Goal: Check status: Check status

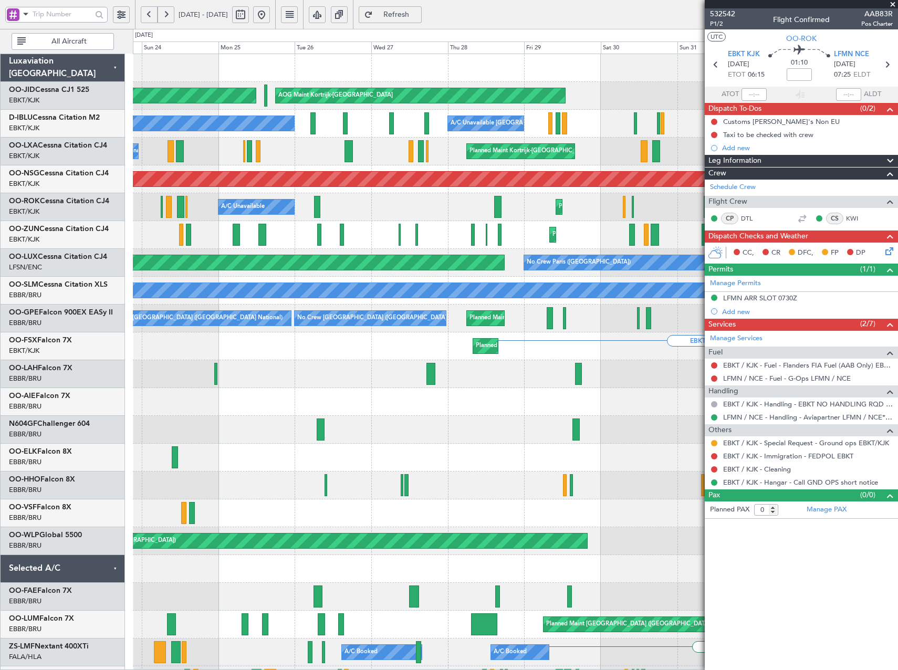
click at [898, 331] on html "[DATE] - [DATE] Refresh Quick Links All Aircraft Planned Maint [GEOGRAPHIC_DATA…" at bounding box center [449, 335] width 898 height 670
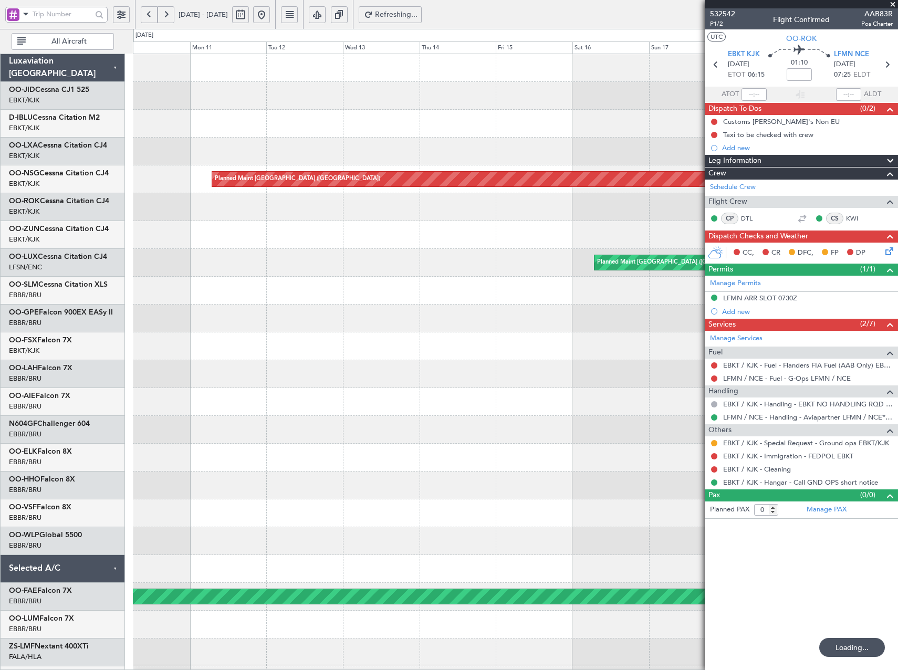
click at [780, 285] on fb-app "[DATE] - [DATE] Refreshing... Quick Links All Aircraft Planned Maint [GEOGRAPHI…" at bounding box center [449, 342] width 898 height 658
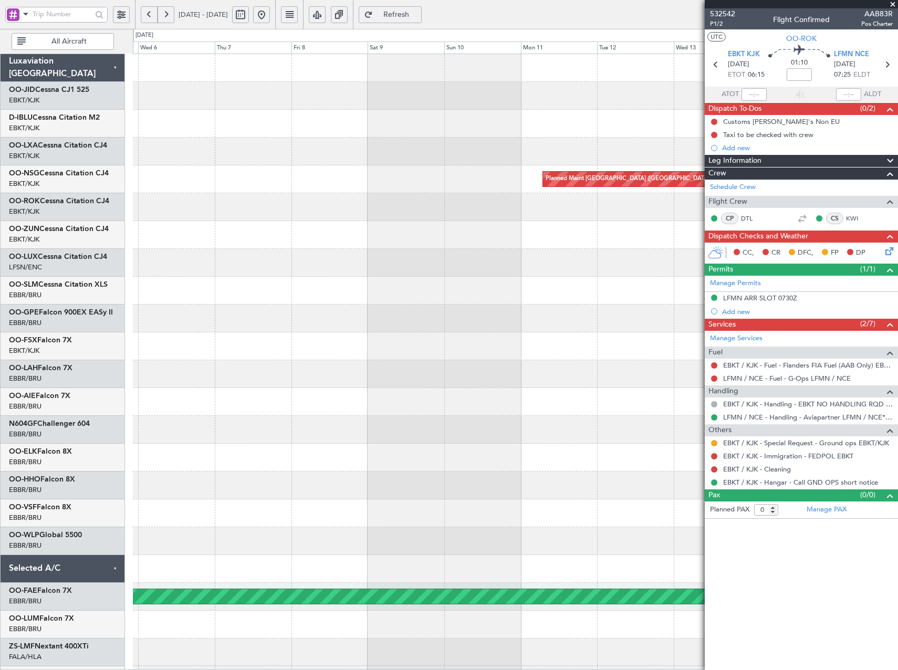
click at [632, 283] on div "Planned Maint Paris (Le Bourget) Planned Maint Paris (Le Bourget) A/C Unavailab…" at bounding box center [515, 457] width 765 height 807
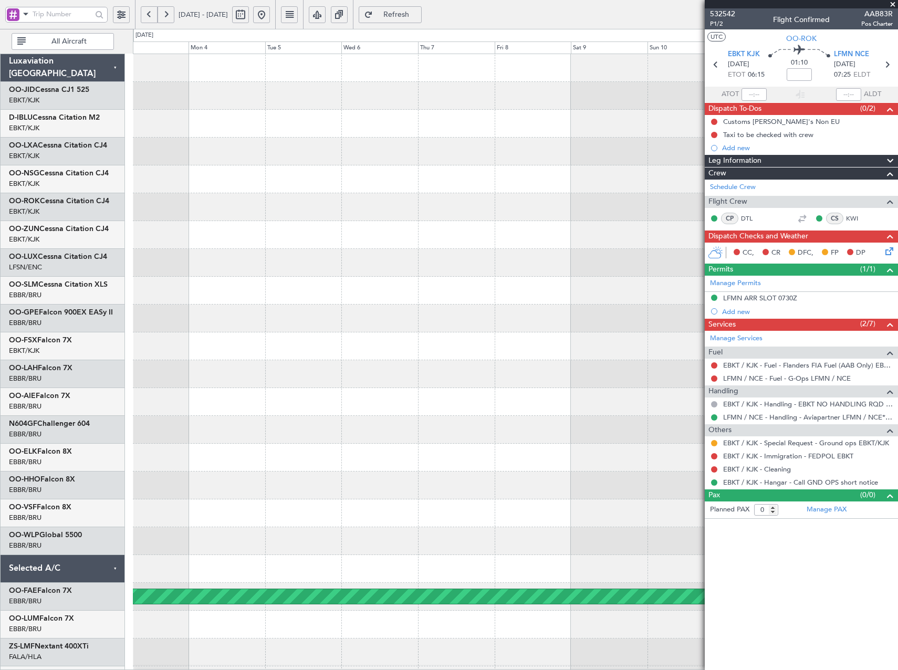
click at [479, 234] on div "Planned Maint Paris (Le Bourget) Planned Maint Kortrijk-Wevelgem" at bounding box center [515, 457] width 765 height 807
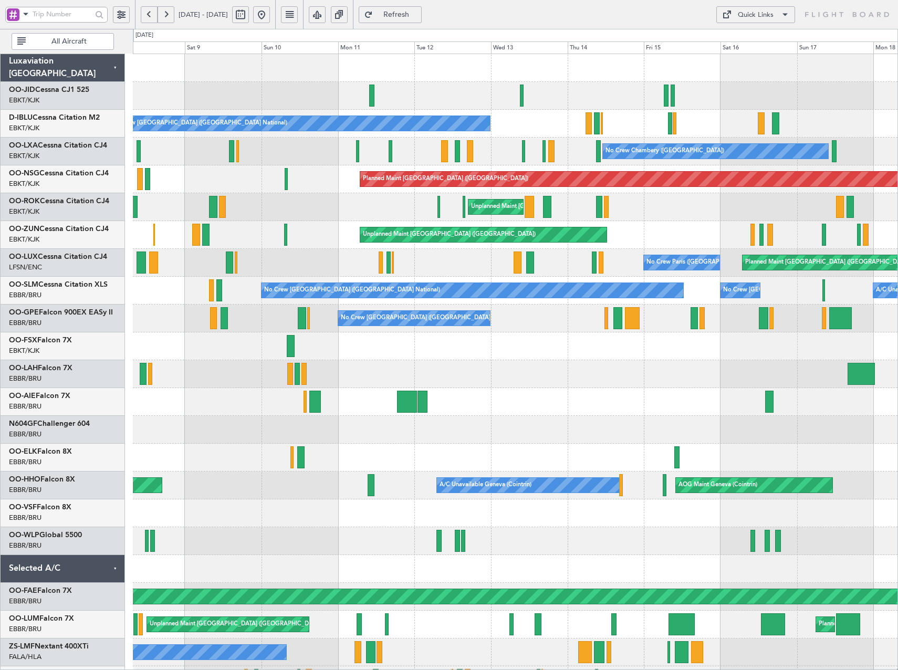
click at [0, 139] on html "03 Aug 2025 - 13 Aug 2025 Refresh Quick Links All Aircraft No Crew Brussels (Br…" at bounding box center [449, 335] width 898 height 670
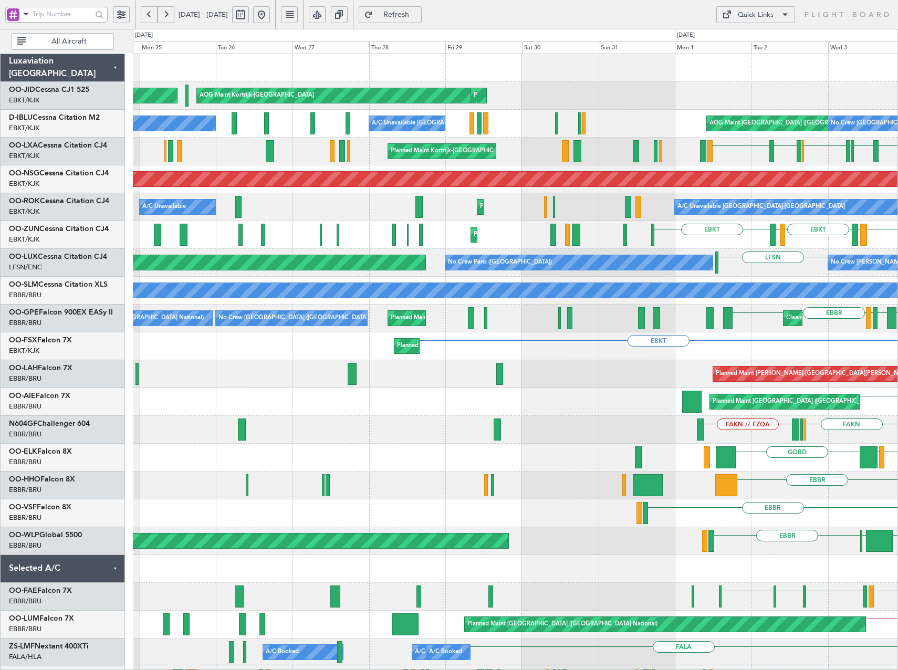
click at [270, 14] on button at bounding box center [261, 14] width 17 height 17
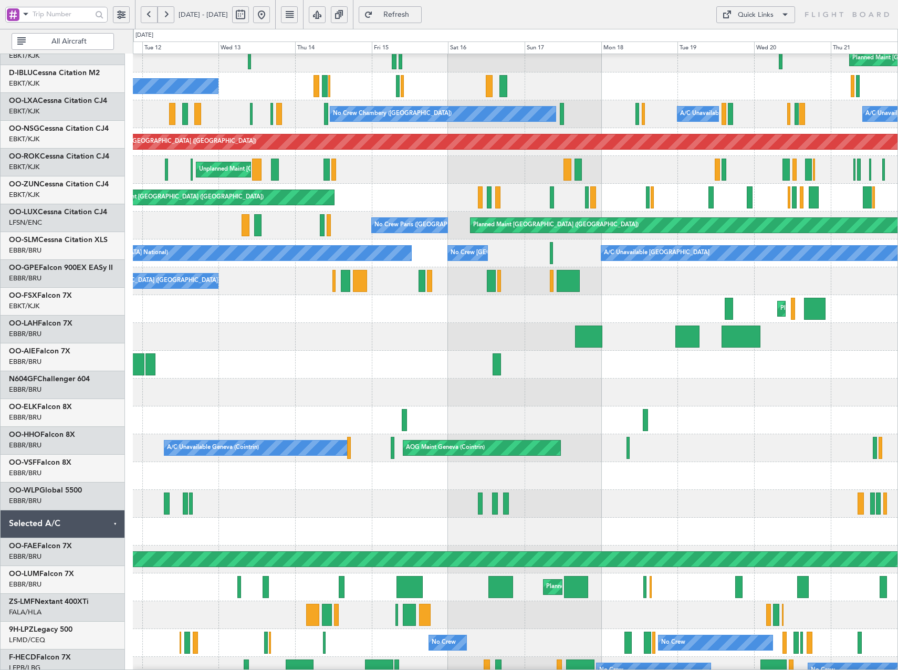
click at [898, 84] on html "31 Aug 2025 - 10 Sep 2025 Refresh Quick Links All Aircraft Planned Maint Paris …" at bounding box center [449, 335] width 898 height 670
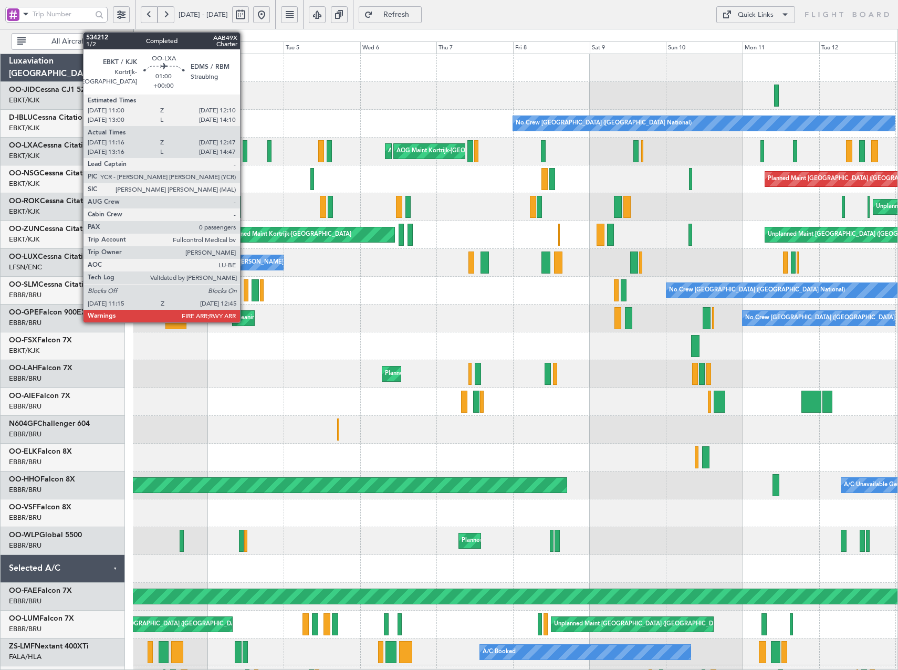
click at [245, 153] on div at bounding box center [245, 151] width 5 height 22
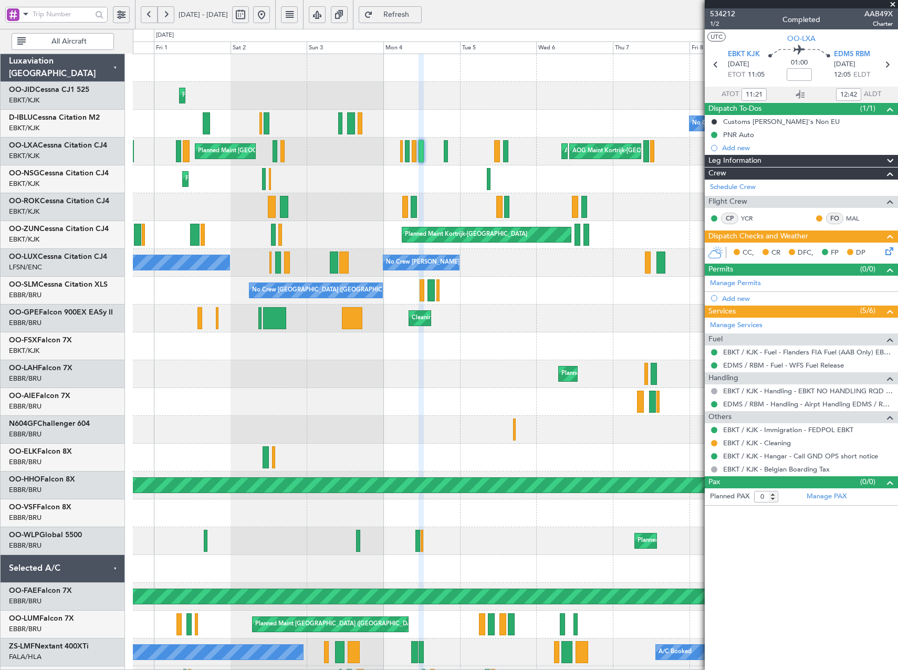
click at [270, 13] on button at bounding box center [261, 14] width 17 height 17
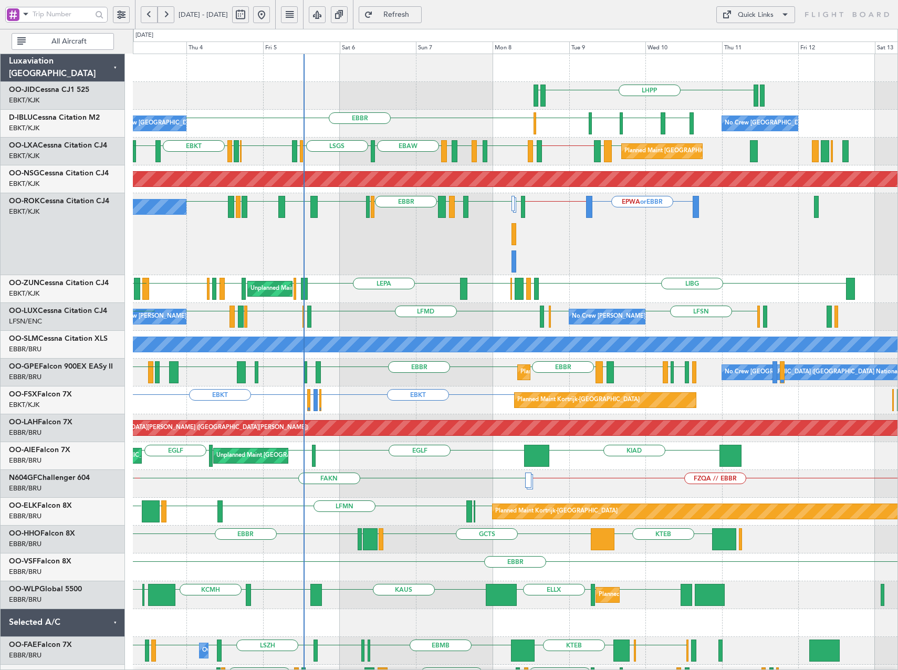
click at [400, 249] on div "EPWA or EBBR EBBR // EBKT EBBR LSZB EBKT LEAL EBKT LEBB LFMQ EBKT LFMN EBKT LFM…" at bounding box center [515, 234] width 765 height 82
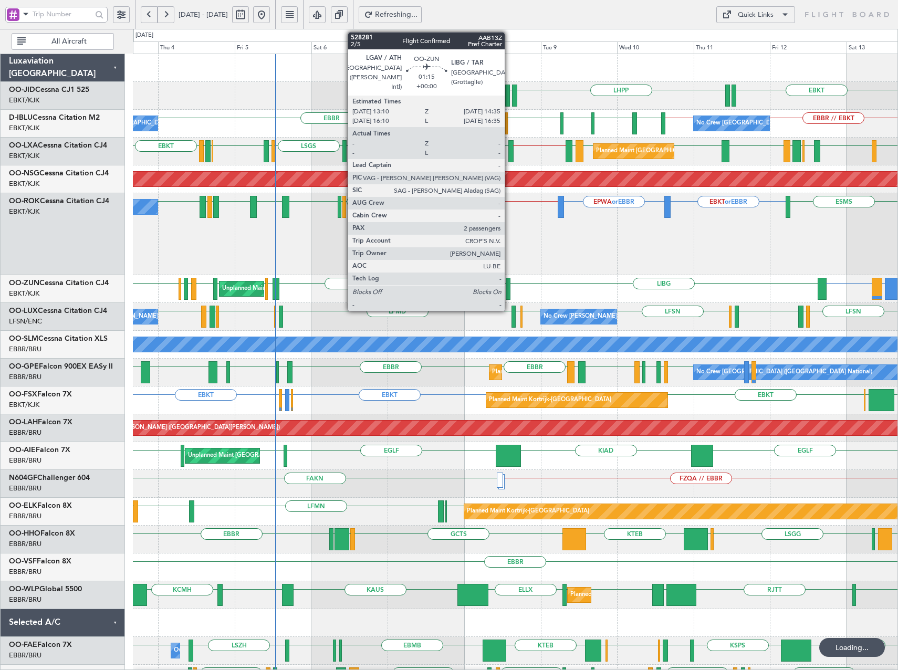
click at [510, 285] on div at bounding box center [508, 289] width 5 height 22
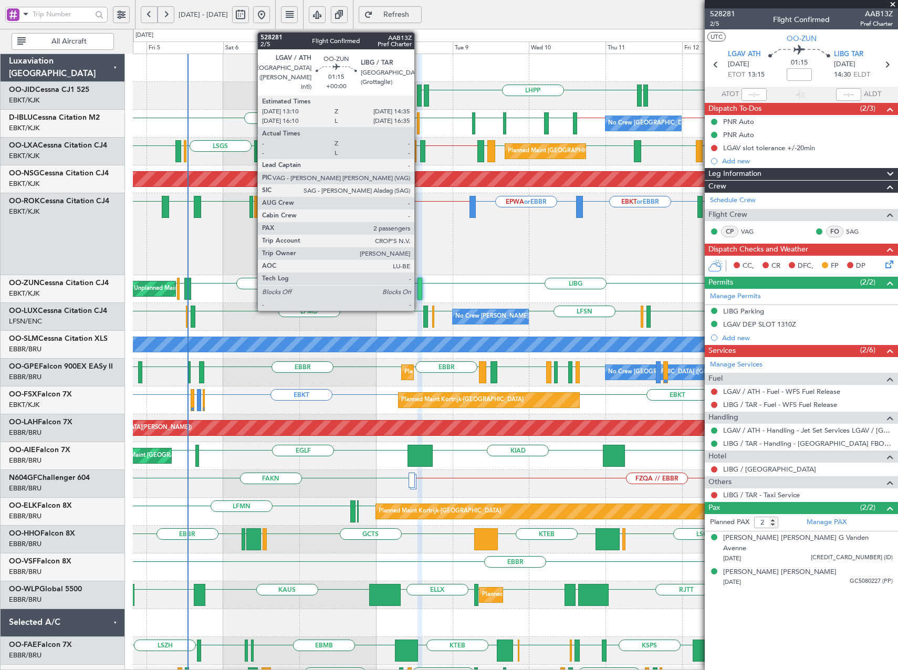
click at [419, 291] on div at bounding box center [420, 289] width 5 height 22
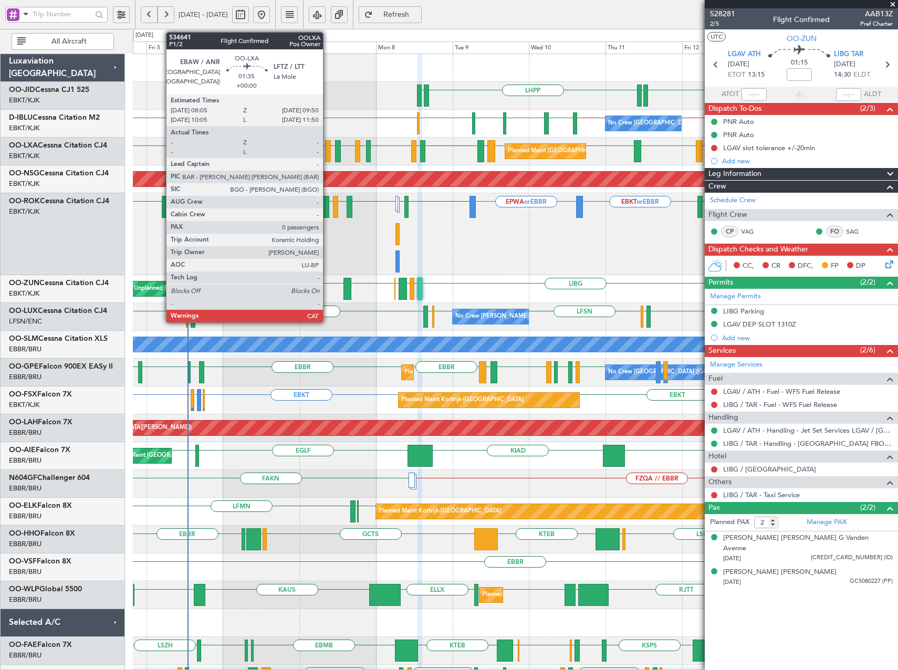
click at [328, 151] on div at bounding box center [328, 151] width 6 height 22
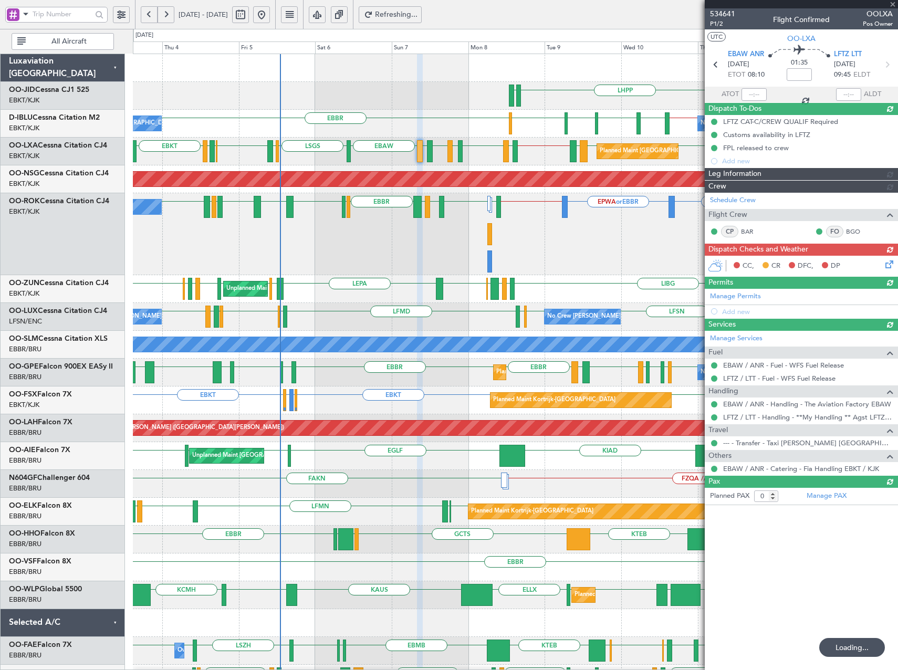
click at [898, 390] on html "03 Sep 2025 - 13 Sep 2025 Refreshing... Quick Links All Aircraft EBKT EDDN LHPP…" at bounding box center [449, 335] width 898 height 670
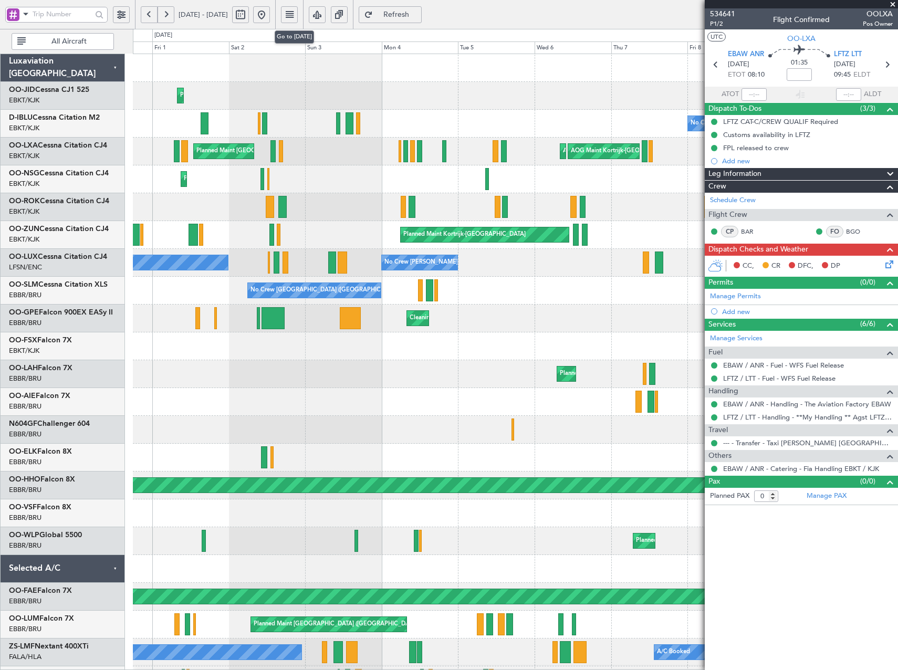
click at [270, 16] on button at bounding box center [261, 14] width 17 height 17
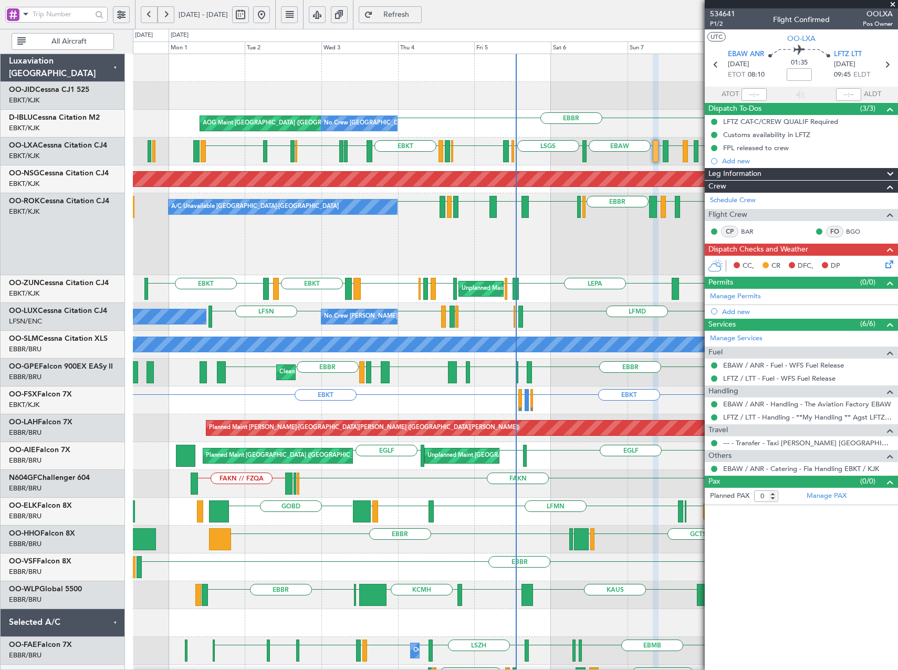
click at [524, 236] on div "EPWA or EBBR EBBR // EBKT LFMN EBKT LFMQ LIRN EBBR LSZB EBKT LEAL EBKT LEBB LFM…" at bounding box center [515, 234] width 765 height 82
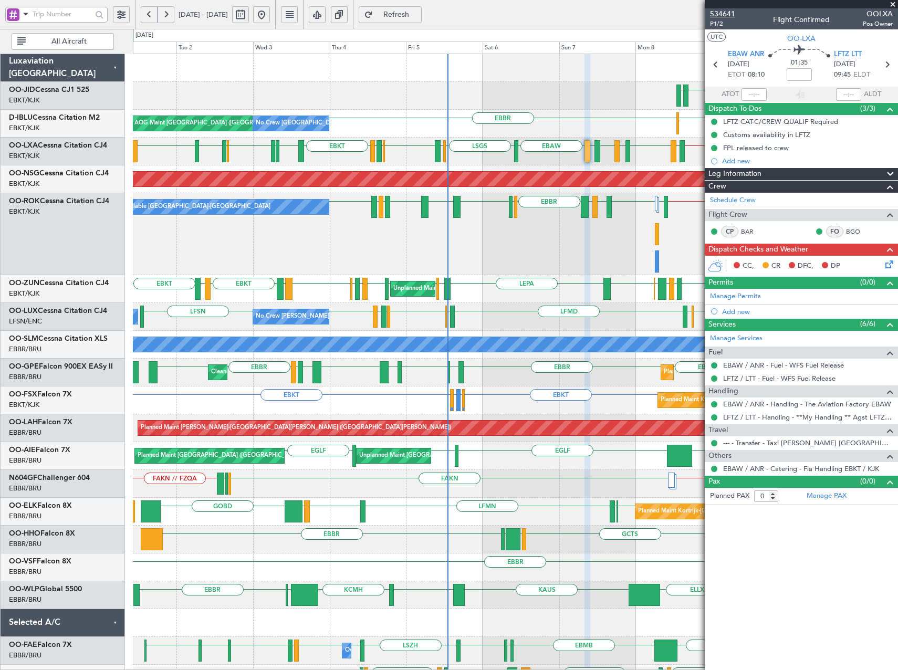
click at [726, 11] on span "534641" at bounding box center [722, 13] width 25 height 11
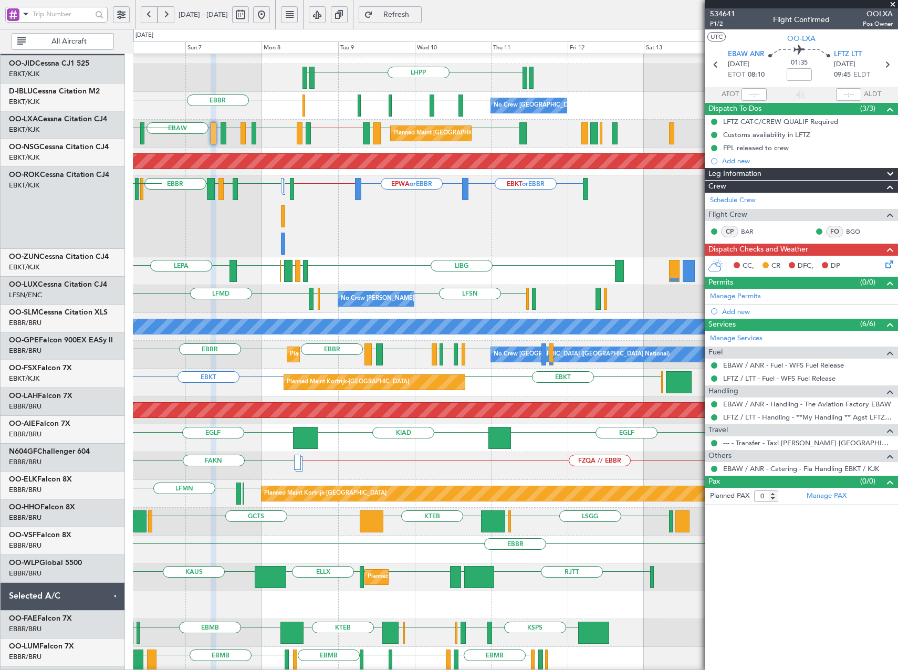
scroll to position [17, 0]
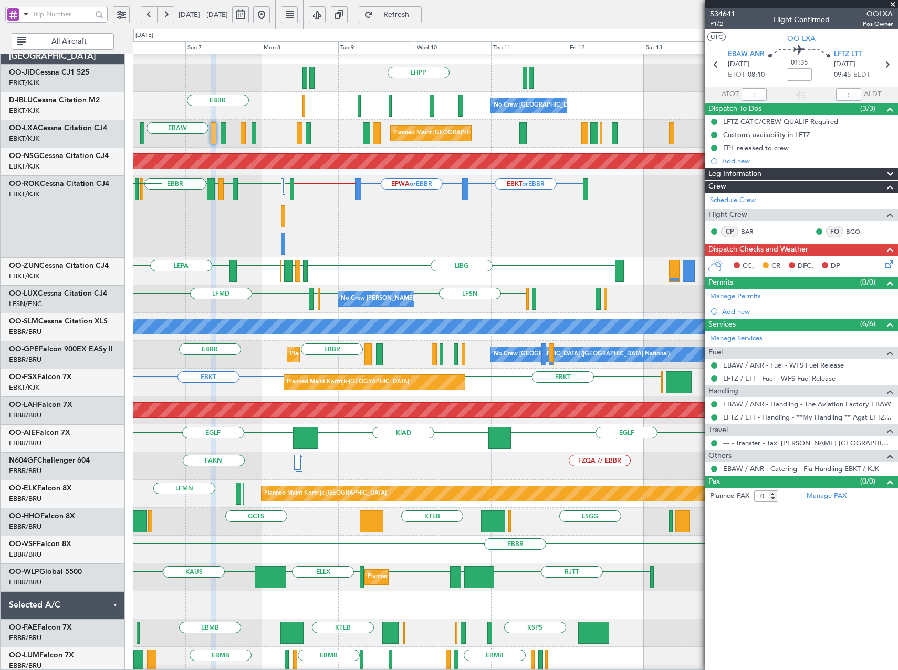
click at [151, 234] on div "EBKT or EBBR EPWA or EBBR EBBR // EBKT LFMN EBKT LFMQ LIRN EBBR LSZB EBKT Plann…" at bounding box center [515, 216] width 765 height 82
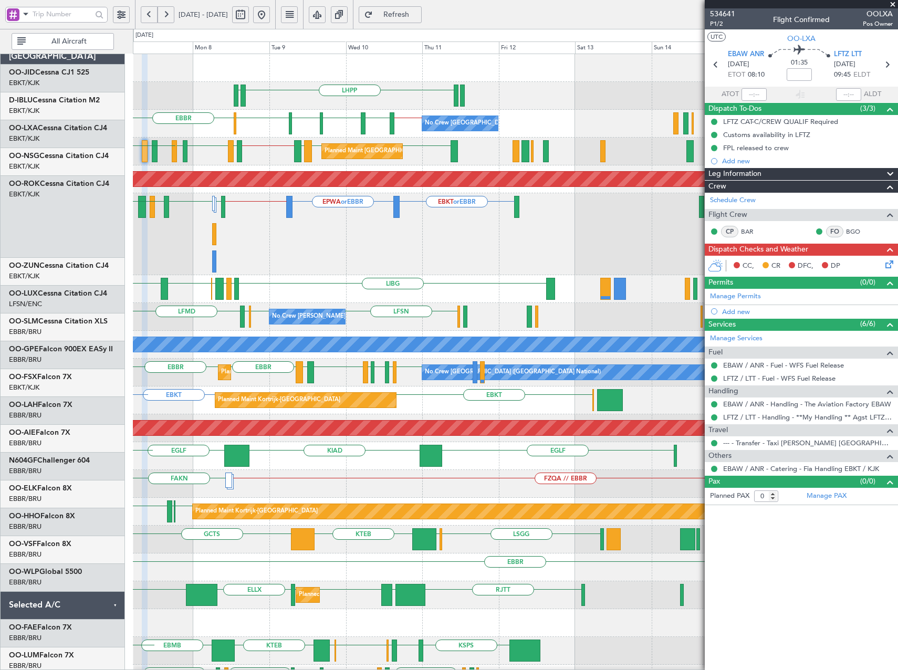
scroll to position [0, 0]
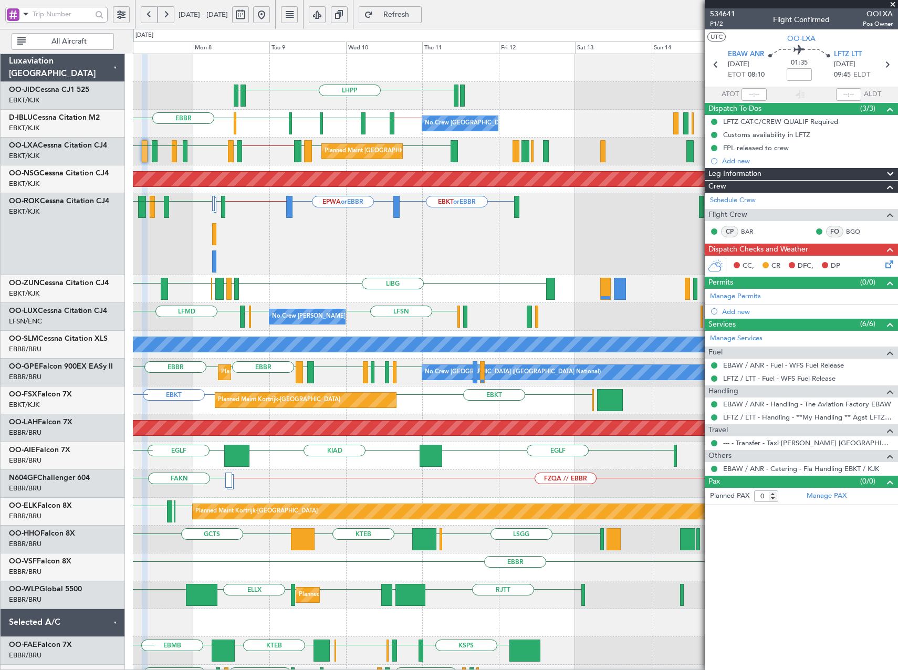
click at [433, 261] on div "EBKT or EBBR EPWA or EBBR EBBR // EBKT LFMN EBKT LFMQ LIRN EBBR Planned Maint P…" at bounding box center [515, 234] width 765 height 82
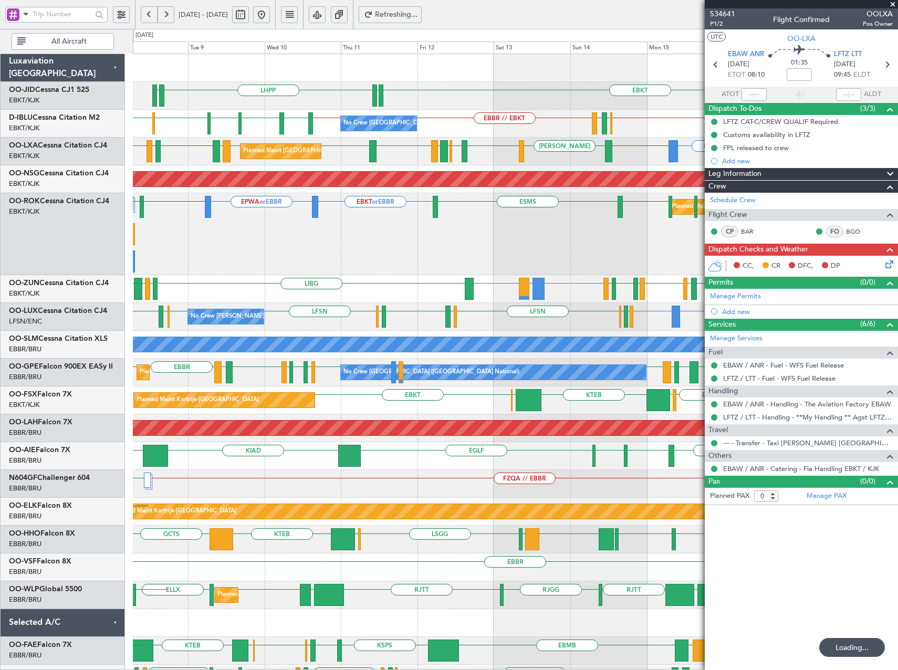
click at [524, 302] on div "EBKT LGAV or EBKT EBKT LIBG LGAV LIBG EBCI EBKT LEPA EBKT LFMD EBBR LFMT LFSN L…" at bounding box center [515, 289] width 765 height 28
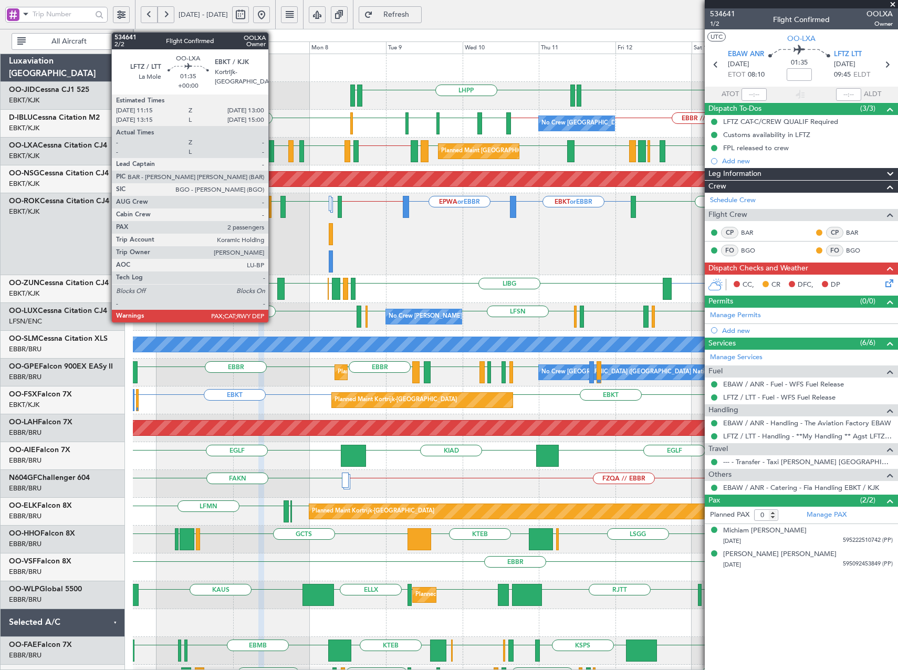
click at [273, 149] on div at bounding box center [271, 151] width 6 height 22
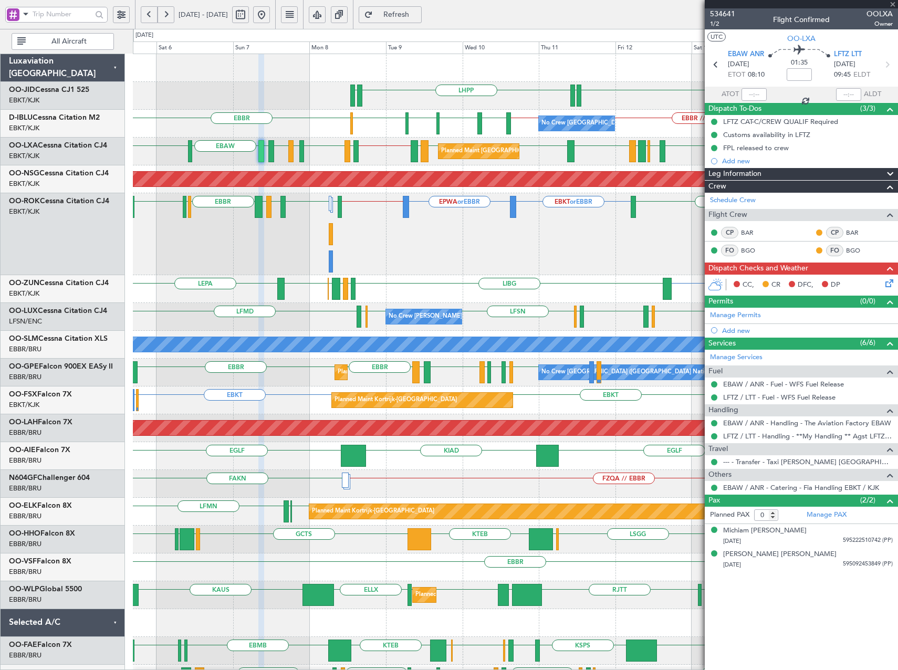
type input "2"
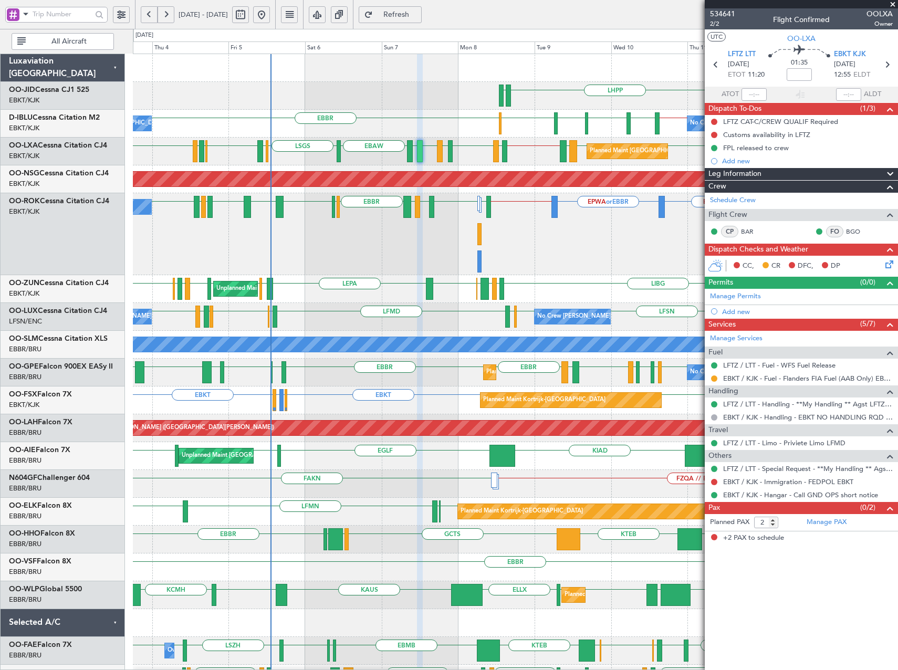
drag, startPoint x: 444, startPoint y: 15, endPoint x: 391, endPoint y: 36, distance: 56.8
click at [418, 15] on span "Refresh" at bounding box center [396, 14] width 43 height 7
drag, startPoint x: 893, startPoint y: 3, endPoint x: 866, endPoint y: 13, distance: 28.6
click at [893, 3] on span at bounding box center [893, 4] width 11 height 9
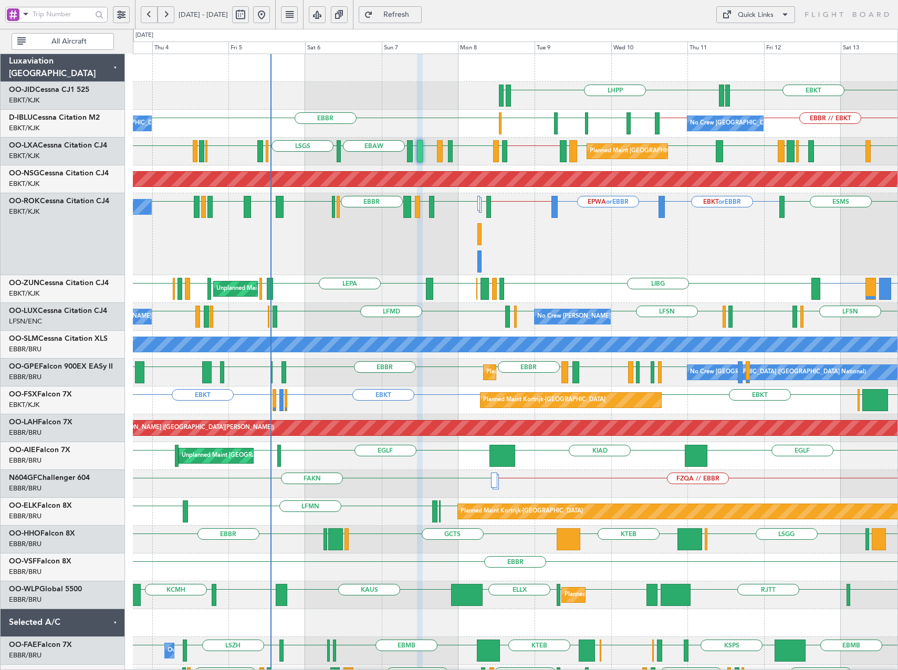
type input "0"
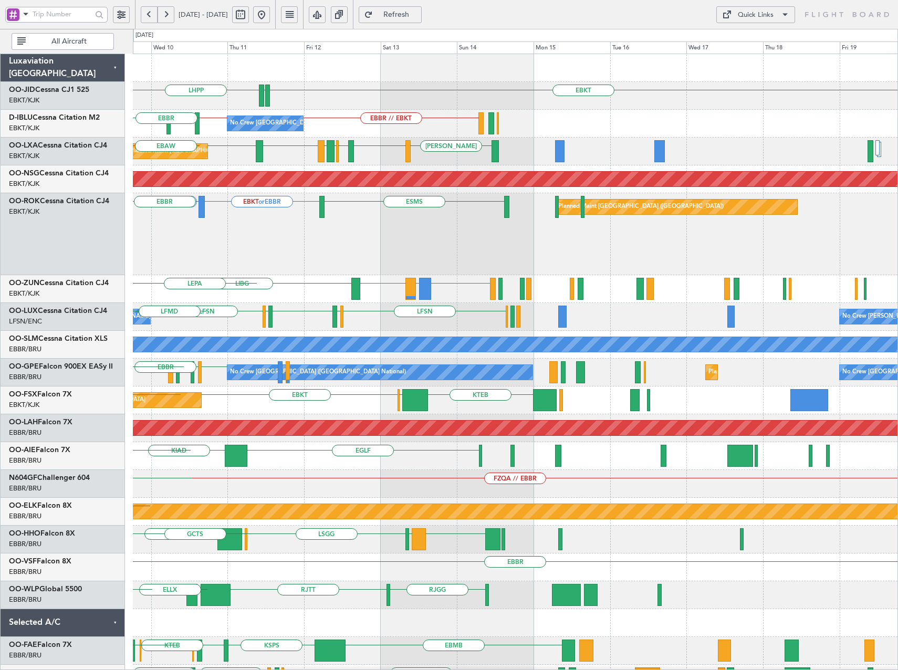
click at [213, 171] on div "EBKT EDDN LHPP EDDN EBBR // EBKT EBKT // EBBR LSZH EBKT No Crew Brussels (Bruss…" at bounding box center [515, 443] width 765 height 778
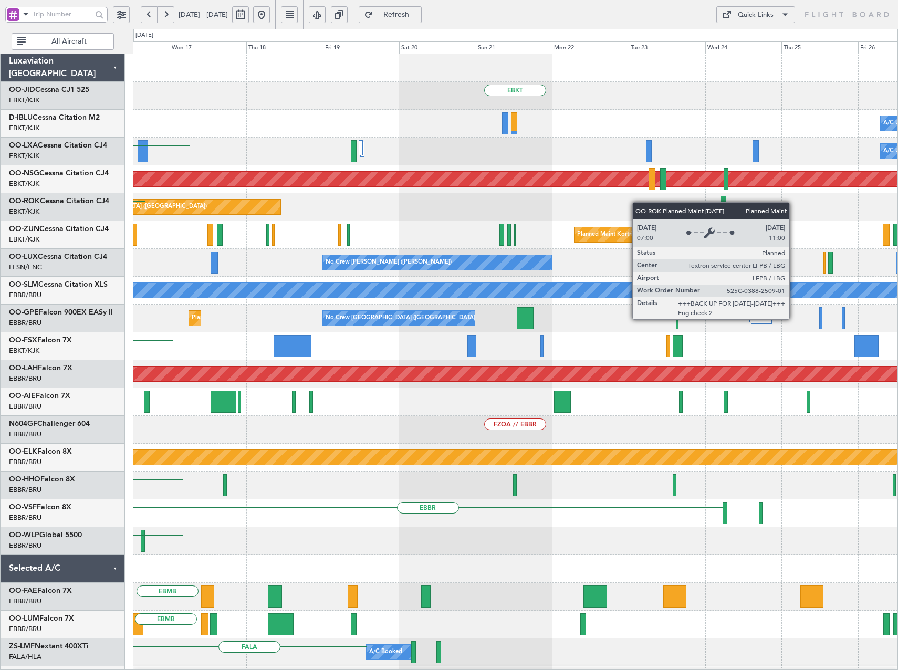
click at [288, 202] on div "Planned Maint Paris (Le Bourget) ESMS" at bounding box center [515, 207] width 765 height 28
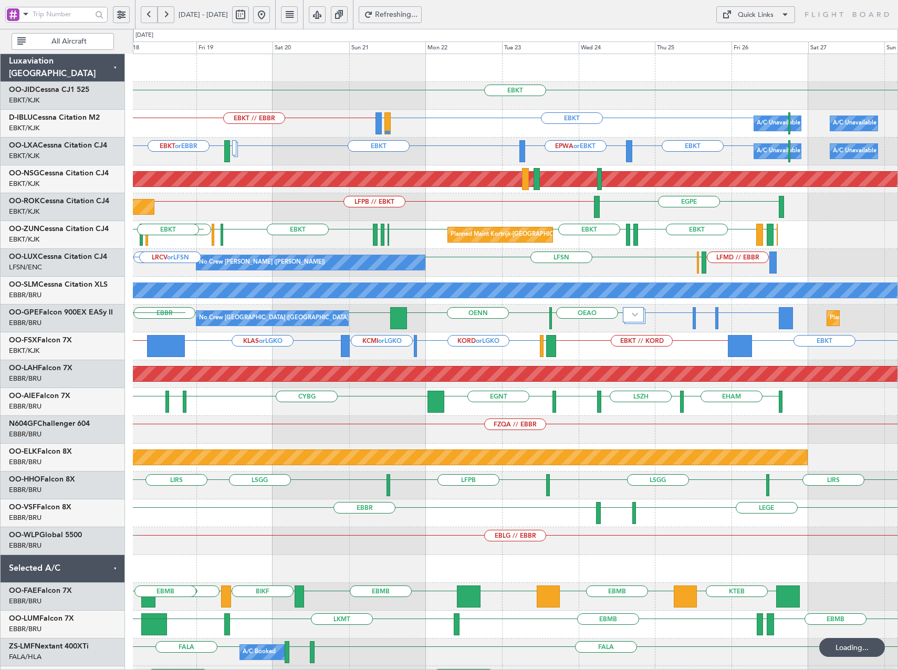
click at [337, 236] on div "EBKT A/C Unavailable Brussels (Brussels National) EBKT EBKT // EBBR LIRQ or EBK…" at bounding box center [515, 416] width 765 height 724
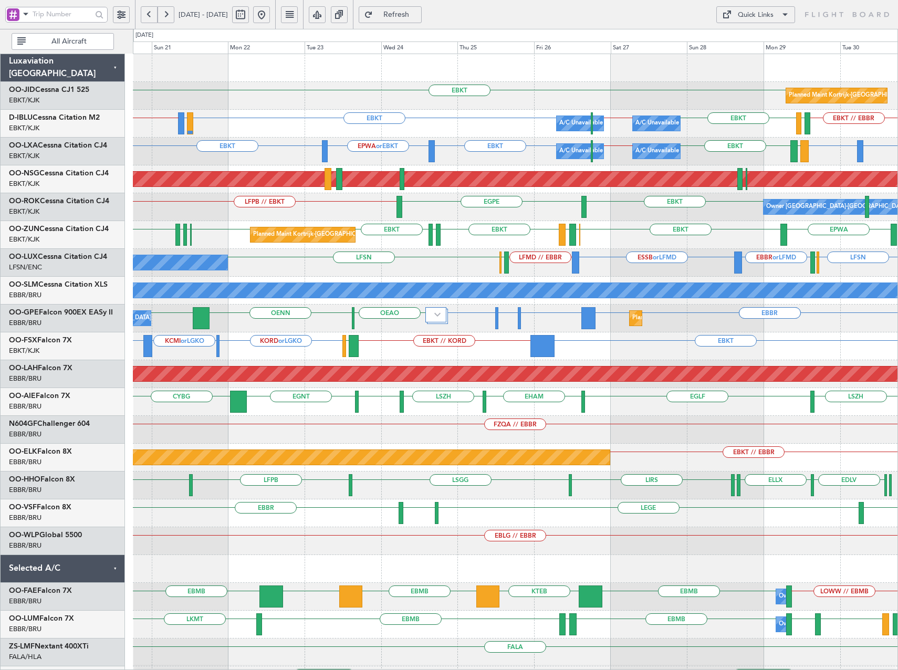
click at [647, 213] on div "EBKT EGPE LFPB // EBKT Owner Kortrijk-Wevelgem Planned Maint Paris (Le Bourget)" at bounding box center [515, 207] width 765 height 28
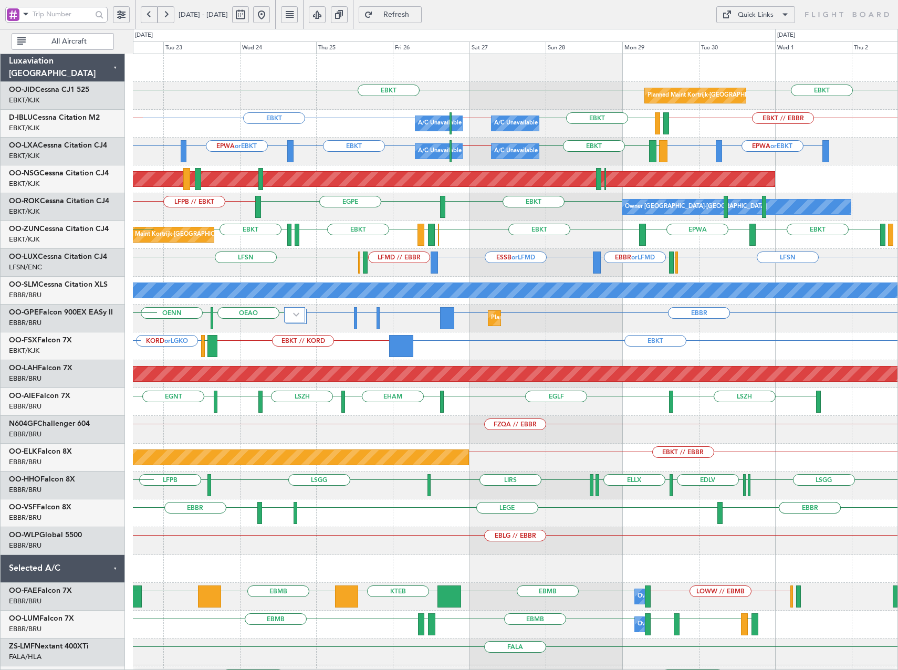
click at [683, 230] on div "Planned Maint Kortrijk-Wevelgem EBKT EBOS LEIB EBKT LFMN EBKT EBKT EPWA LFMN LF…" at bounding box center [515, 235] width 765 height 28
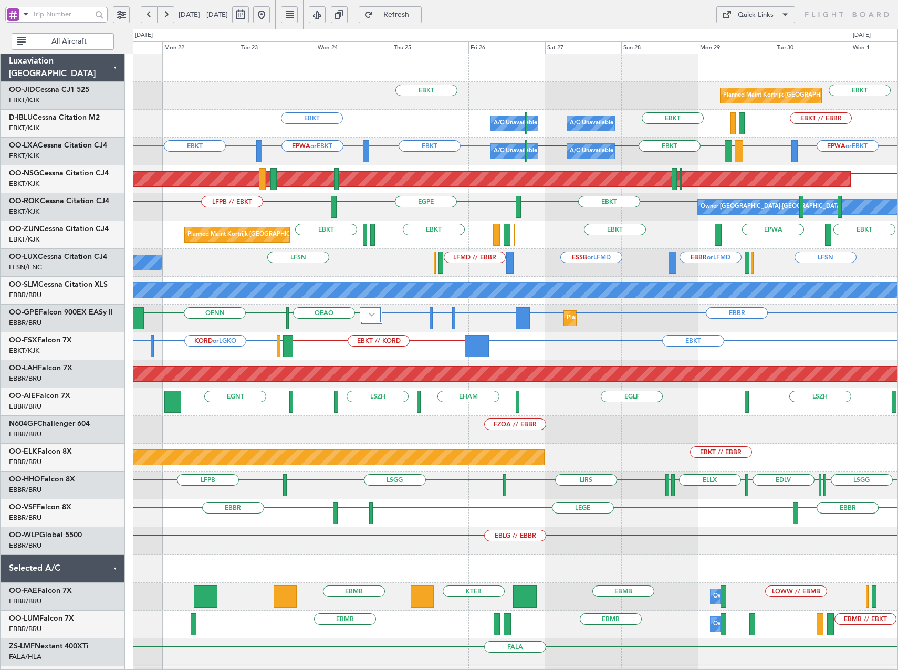
click at [748, 11] on div "Quick Links" at bounding box center [756, 15] width 36 height 11
click at [760, 41] on button "Trip Builder" at bounding box center [755, 39] width 79 height 25
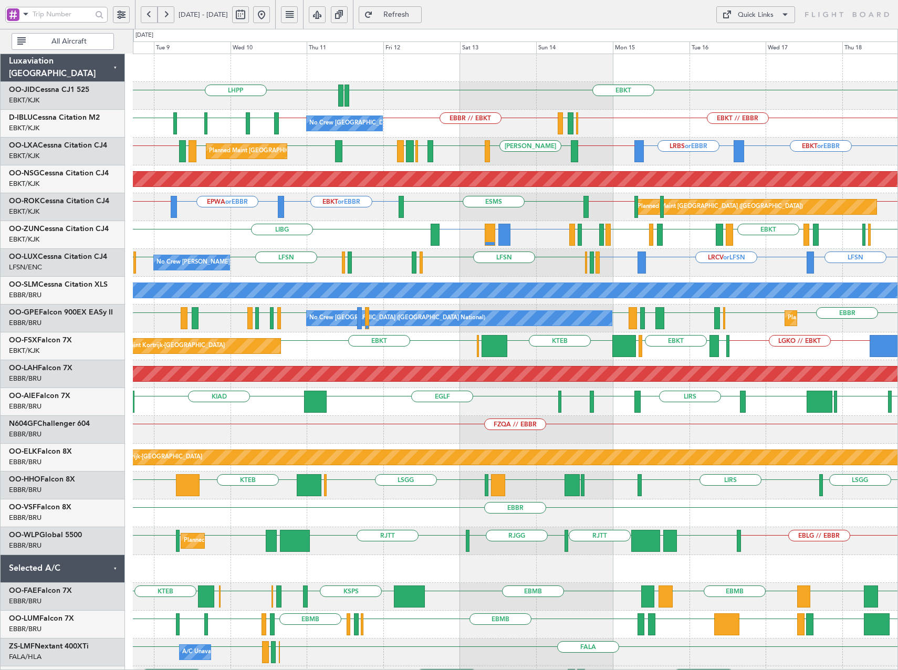
click at [270, 15] on button at bounding box center [261, 14] width 17 height 17
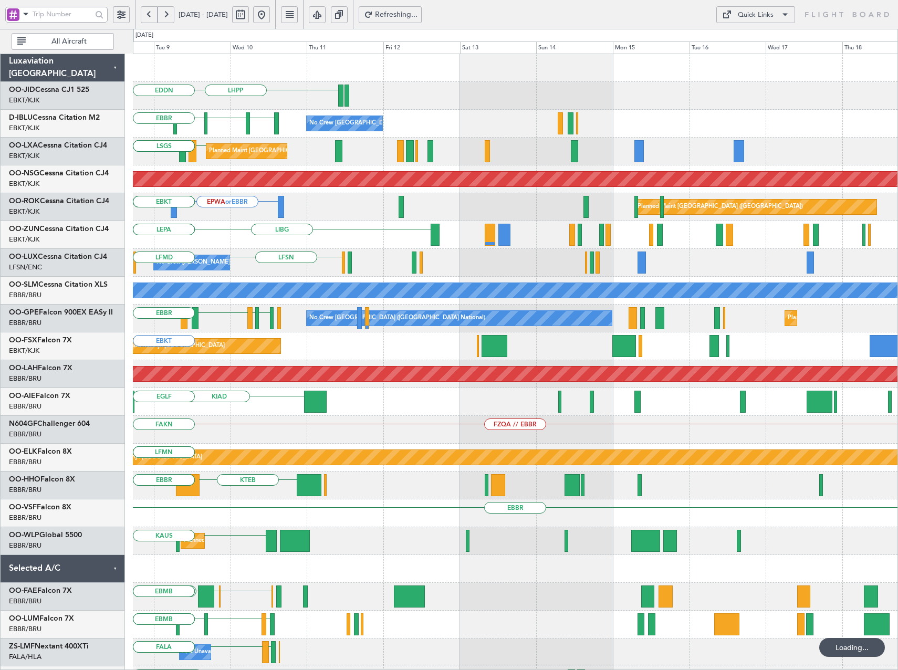
click at [270, 19] on button at bounding box center [261, 14] width 17 height 17
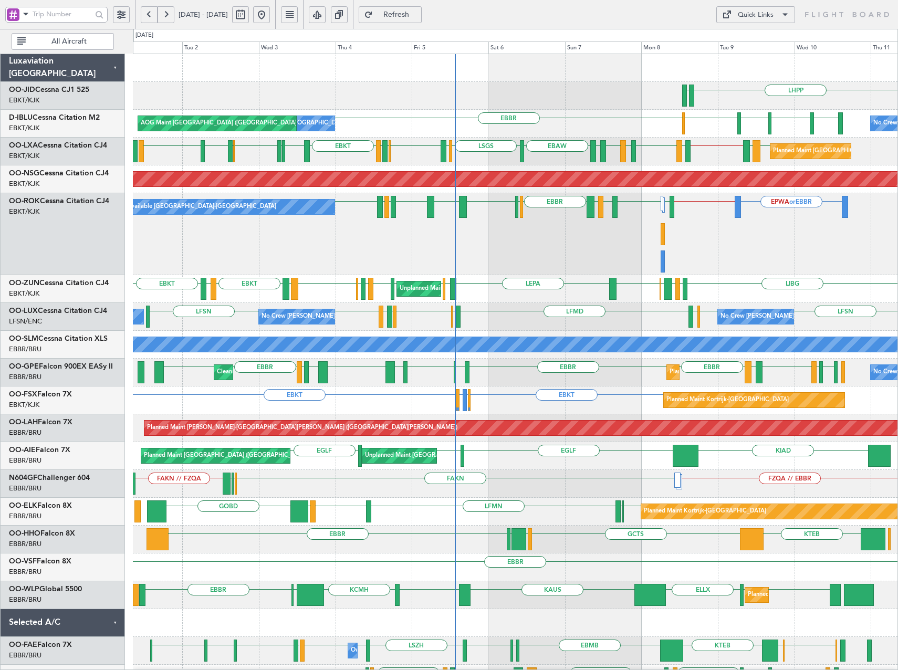
click at [898, 359] on html "31 Aug 2025 - 10 Sep 2025 Refresh Quick Links All Aircraft LHPP EDDN LSZH EBKT …" at bounding box center [449, 335] width 898 height 670
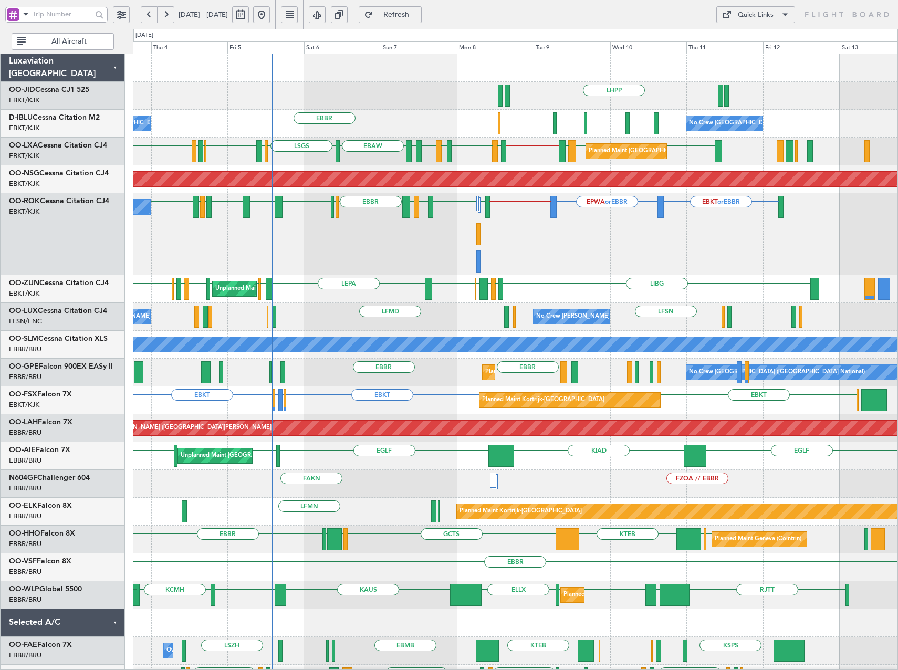
click at [590, 487] on div "LHPP EDDN EBKT // EBBR LSZH EBKT EGNJ EBKT EBBR No Crew Brussels (Brussels Nati…" at bounding box center [515, 457] width 765 height 806
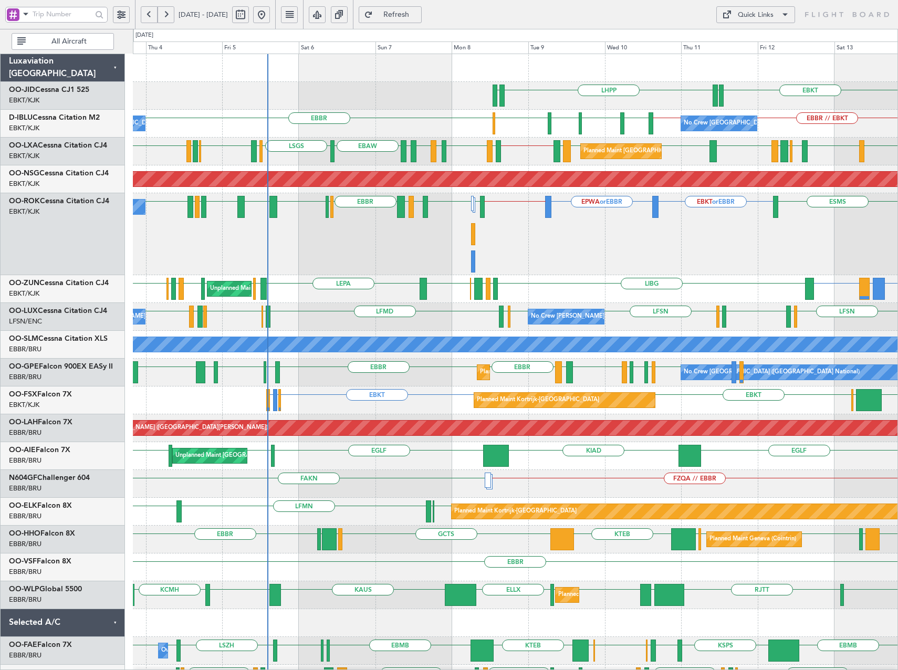
click at [146, 11] on button at bounding box center [149, 14] width 17 height 17
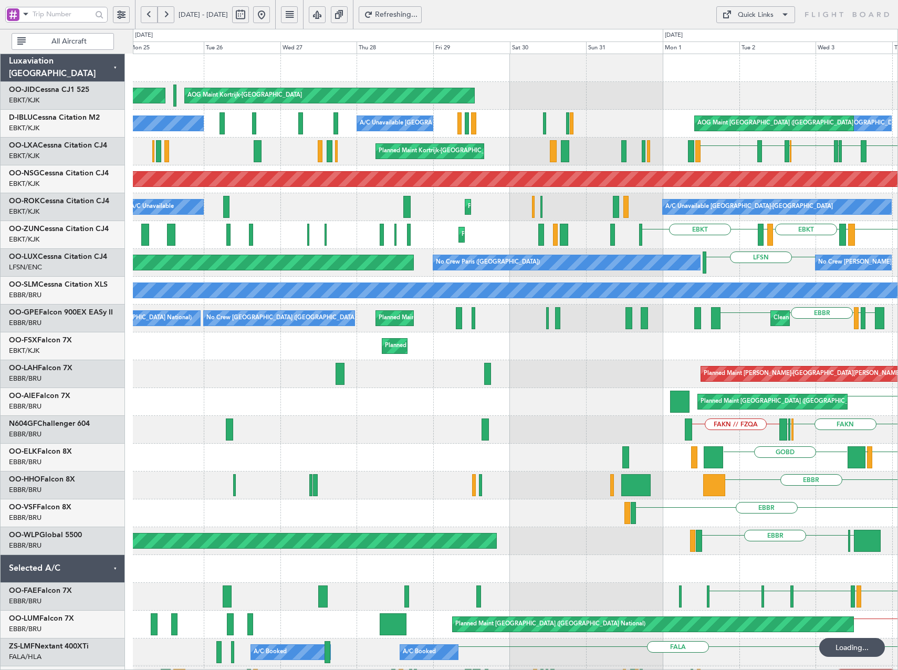
click at [146, 11] on button at bounding box center [149, 14] width 17 height 17
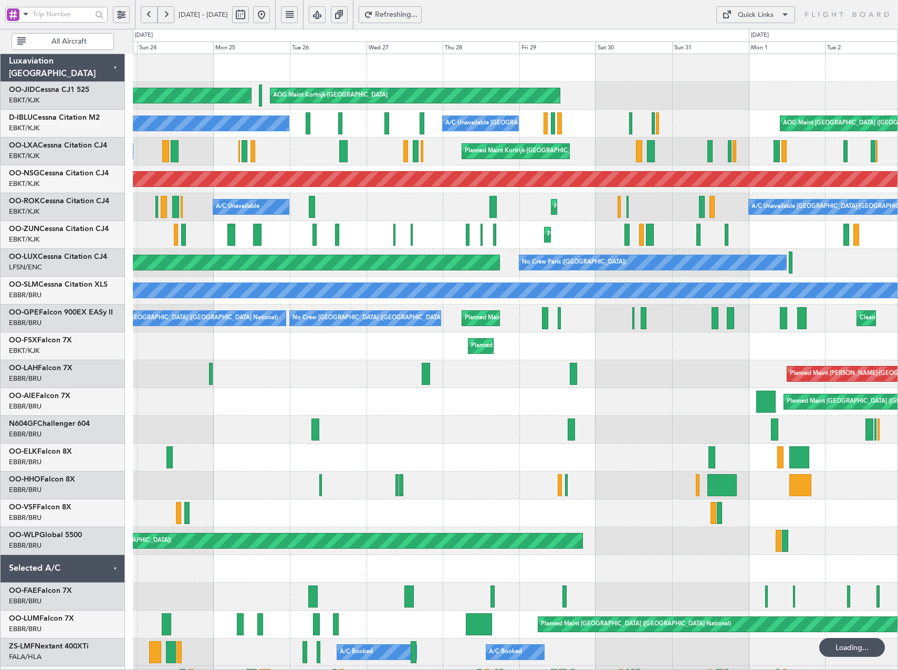
click at [146, 11] on button at bounding box center [149, 14] width 17 height 17
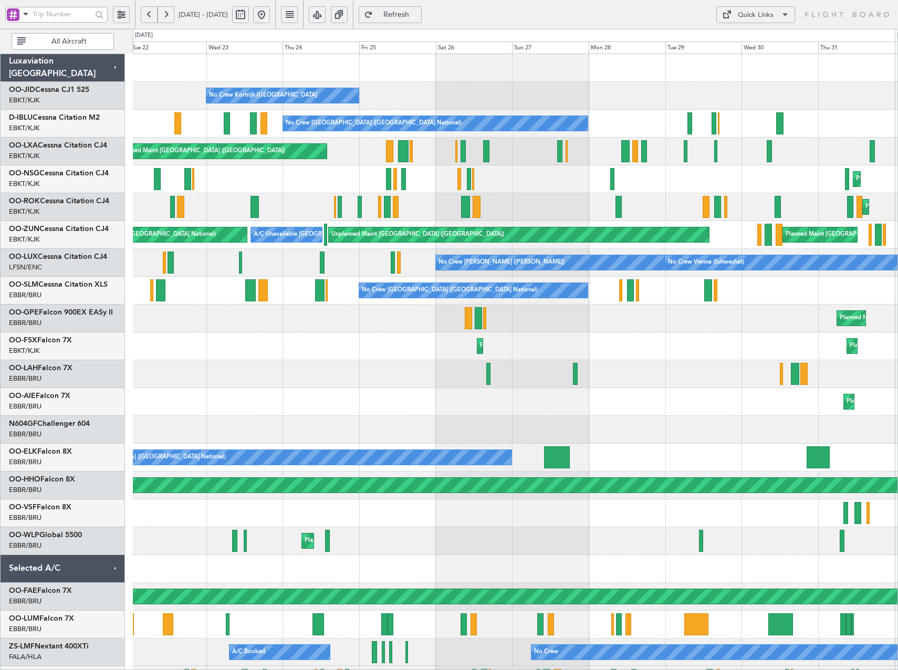
click at [373, 137] on div "No Crew Brussels (Brussels National) No Crew Brussels (Brussels National)" at bounding box center [515, 124] width 765 height 28
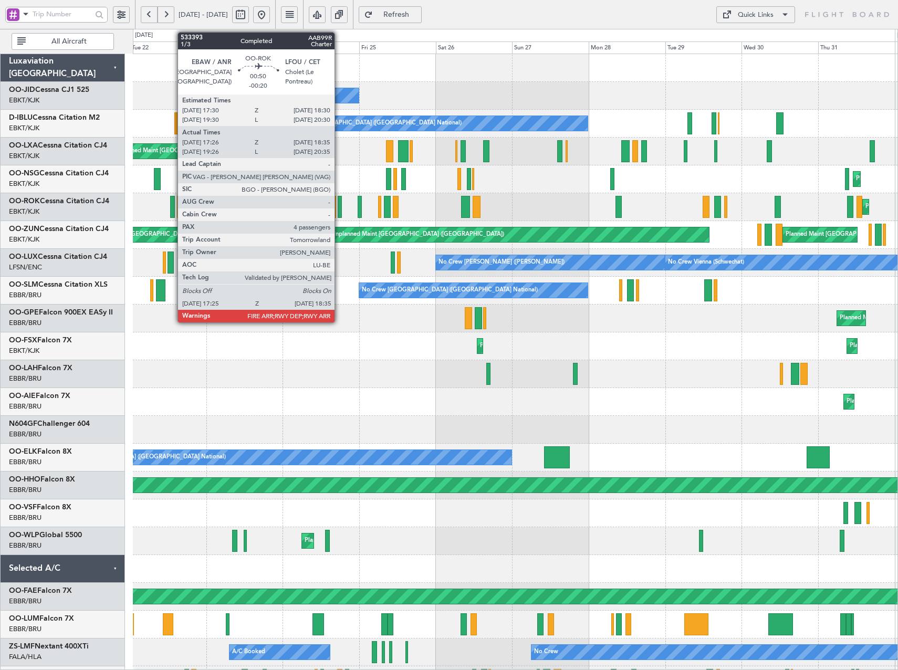
click at [339, 213] on div at bounding box center [340, 207] width 4 height 22
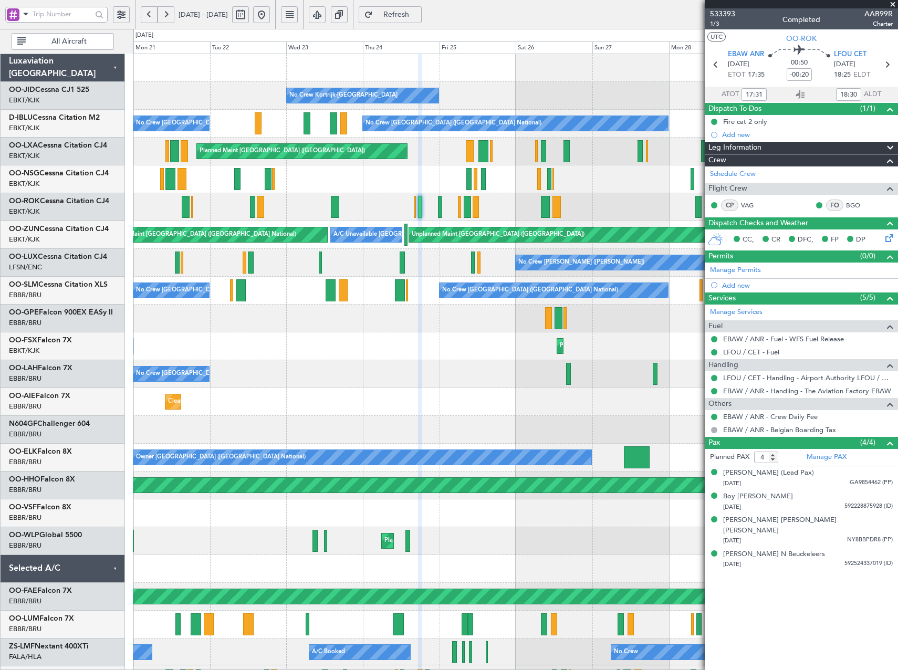
click at [893, 5] on span at bounding box center [893, 4] width 11 height 9
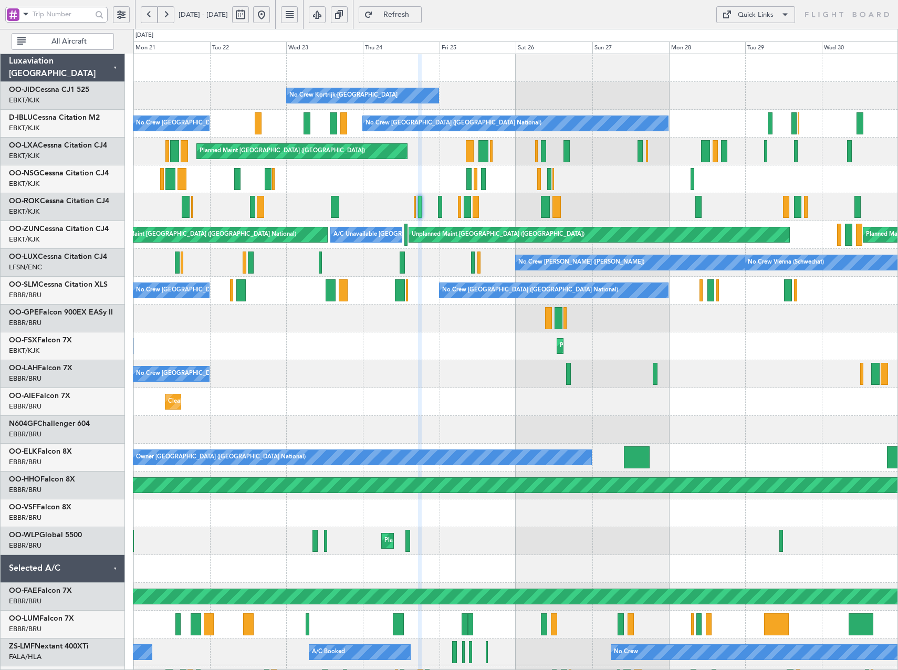
type input "0"
click at [754, 11] on div "Quick Links" at bounding box center [756, 15] width 36 height 11
click at [758, 38] on button "Trip Builder" at bounding box center [755, 39] width 79 height 25
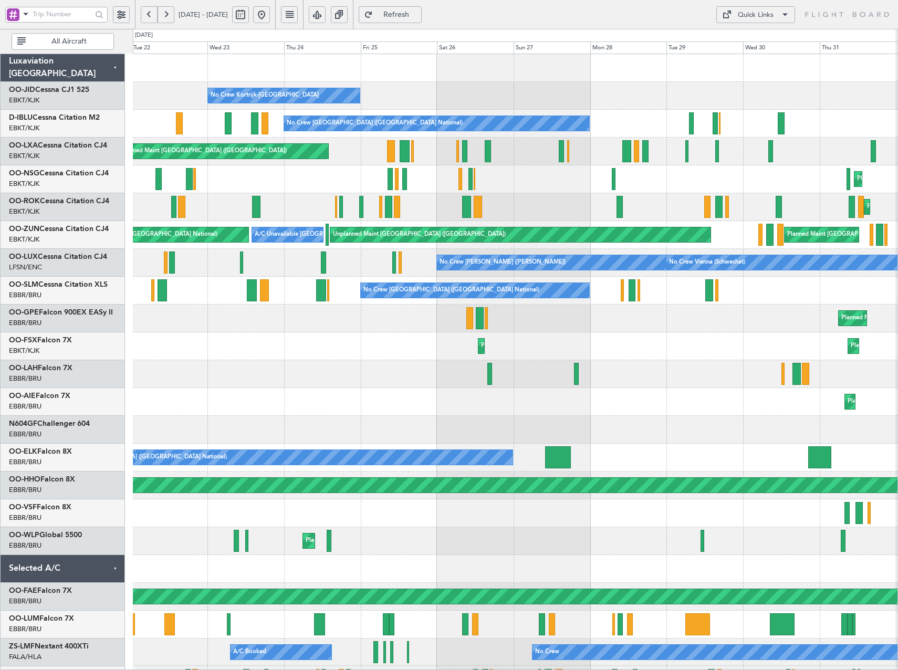
click at [370, 195] on div "No Crew Kortrijk-Wevelgem Planned Maint Kortrijk-Wevelgem No Crew Brussels (Bru…" at bounding box center [515, 430] width 765 height 752
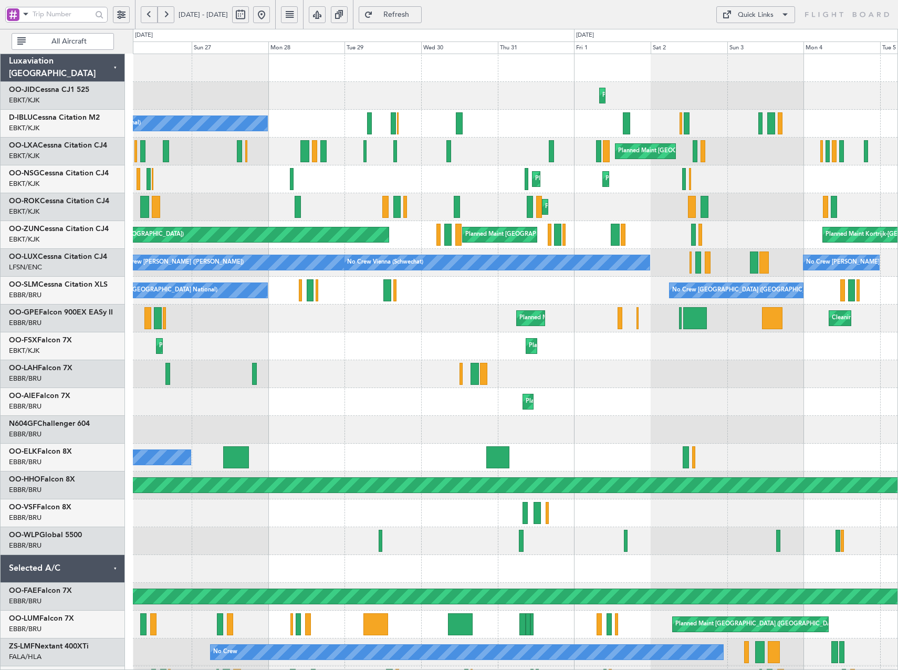
click at [270, 14] on button at bounding box center [261, 14] width 17 height 17
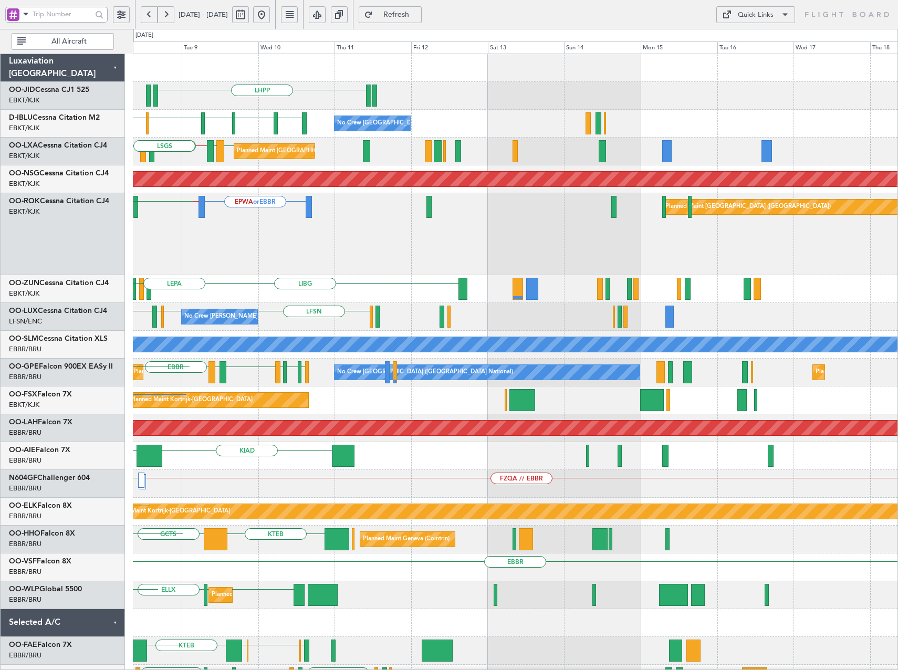
click at [79, 228] on div "LHPP EDDN EBBR LSZH EBKT EGNJ EBKT No Crew Brussels (Brussels National) EBBR LE…" at bounding box center [449, 349] width 898 height 641
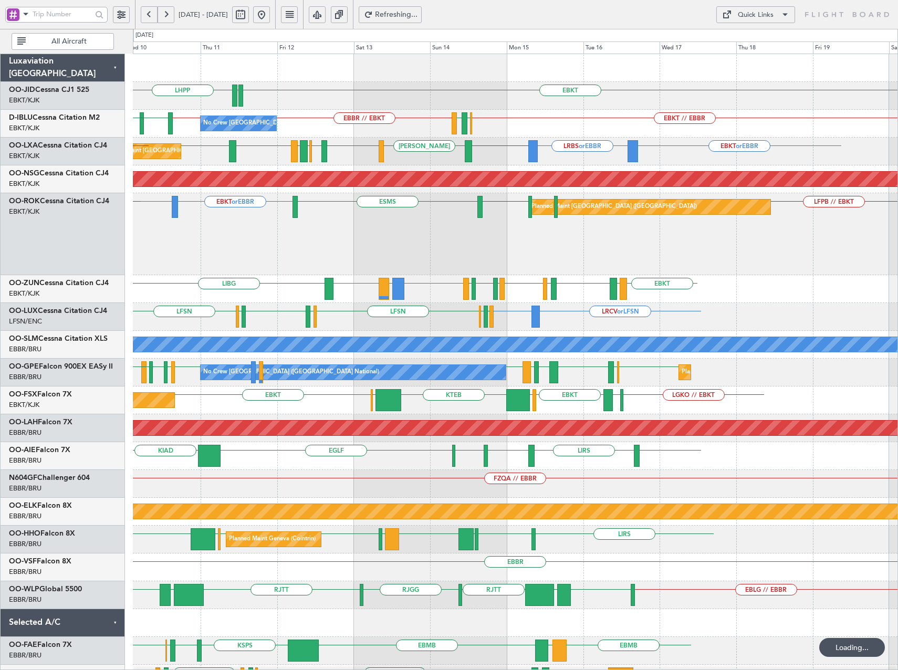
click at [670, 273] on div "Planned Maint Paris (Le Bourget) EBKT or EBBR EPWA or EBBR LFPB // EBKT ESMS EB…" at bounding box center [515, 234] width 765 height 82
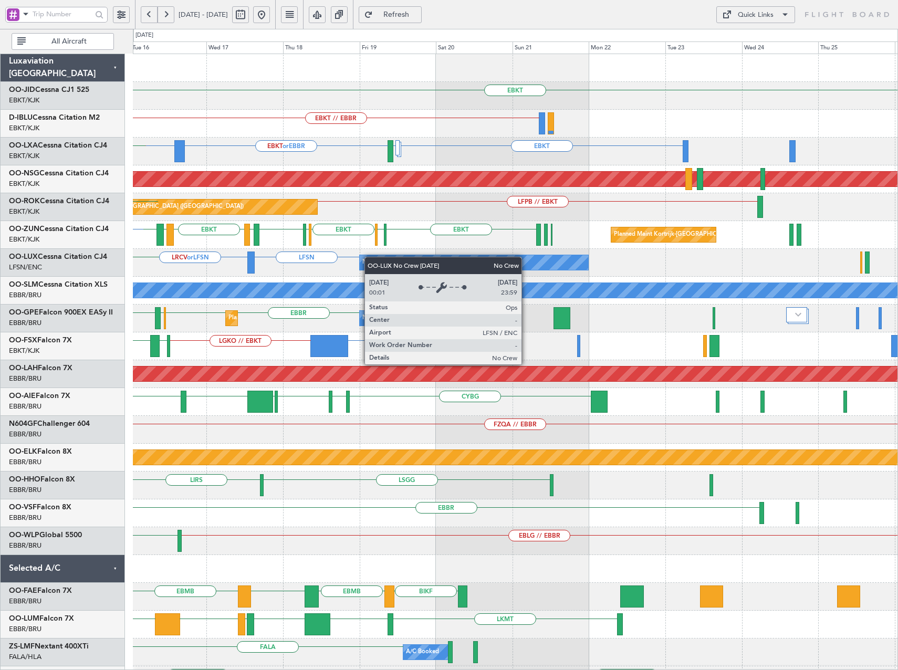
click at [365, 256] on div "EBKT EBKT // EBBR LFMN EBBR A/C Unavailable Brussels (Brussels National) A/C Un…" at bounding box center [515, 430] width 765 height 752
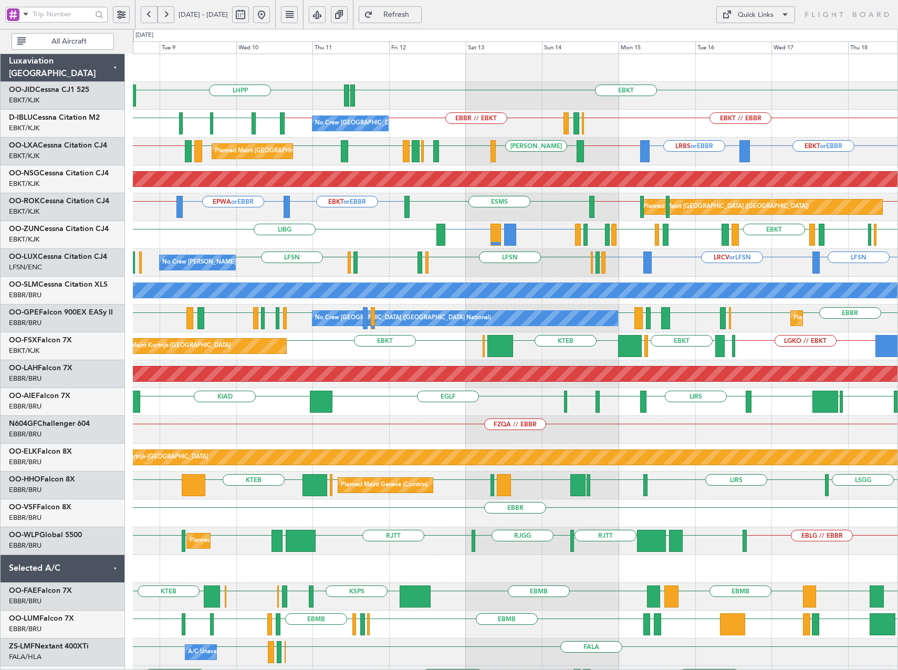
click at [316, 219] on div "Planned Maint Paris (Le Bourget) EBKT or EBBR EPWA or EBBR EBBR // EBKT LFPB //…" at bounding box center [515, 207] width 765 height 28
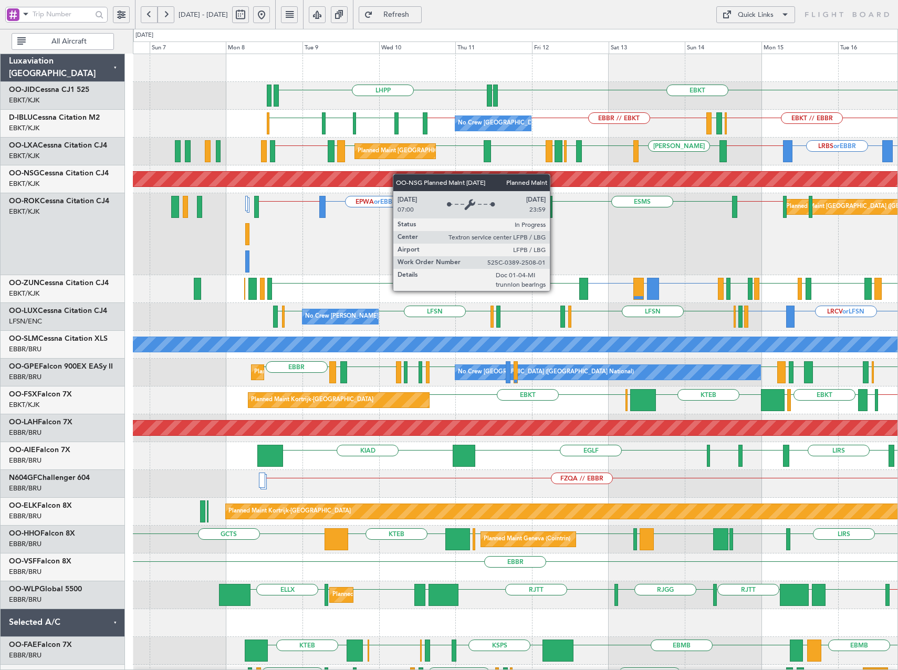
click at [462, 187] on div "EBKT EDDN LHPP No Crew Brussels (Brussels National) EBKT // EBBR EBBR // EBKT E…" at bounding box center [515, 457] width 765 height 806
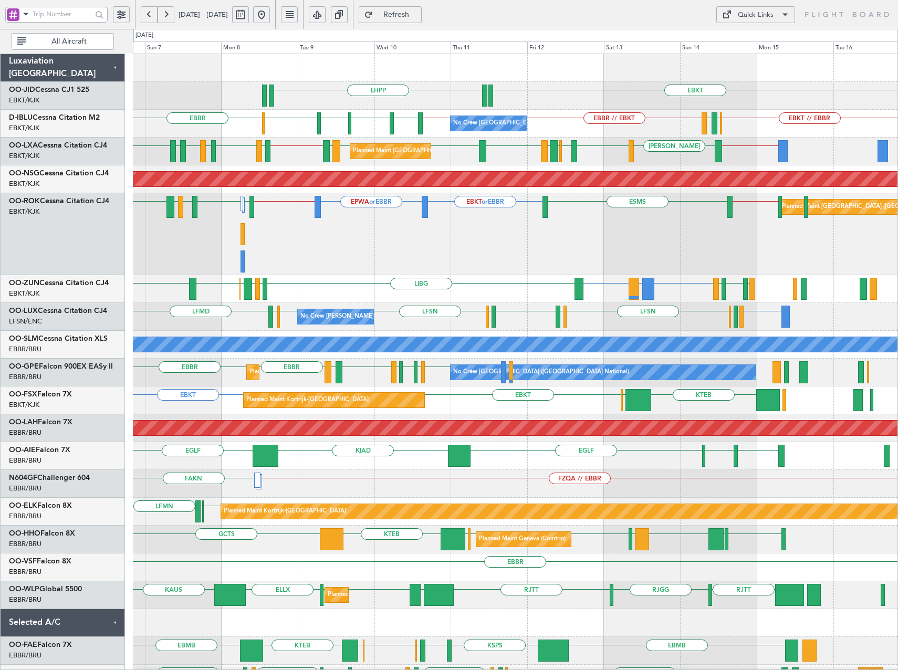
click at [648, 265] on div "EBKT or EBBR EPWA or EBBR EBBR // EBKT EBBR ESMS LFMN EBKT LFMQ LIRN EBOS // EB…" at bounding box center [515, 234] width 765 height 82
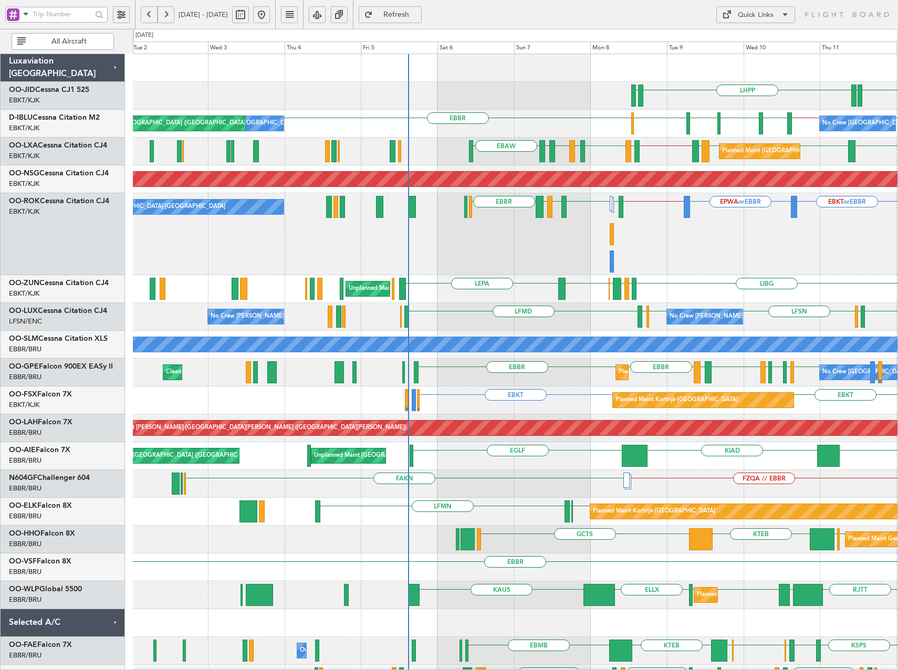
click at [651, 317] on div "LHPP EDDN EDDN EBKT EBBR EBKT // EBBR LSZH EBKT EGNJ EBKT No Crew Brussels (Bru…" at bounding box center [515, 443] width 765 height 778
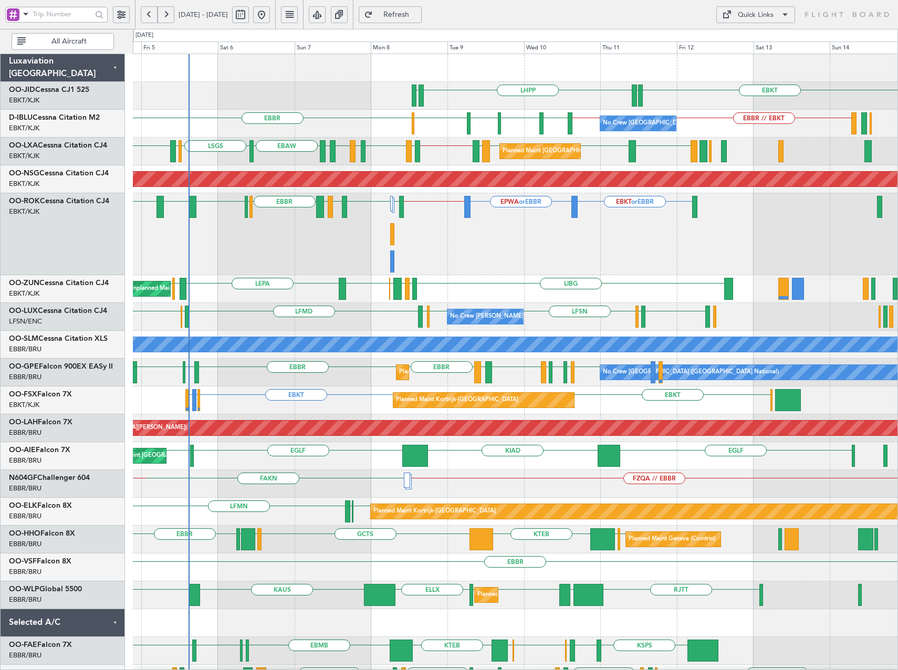
click at [560, 276] on div "EBKT EDDN LHPP EDDN EBBR EBBR // EBKT EBKT // EBBR LSZH EBKT EGNJ EBKT No Crew …" at bounding box center [515, 457] width 765 height 806
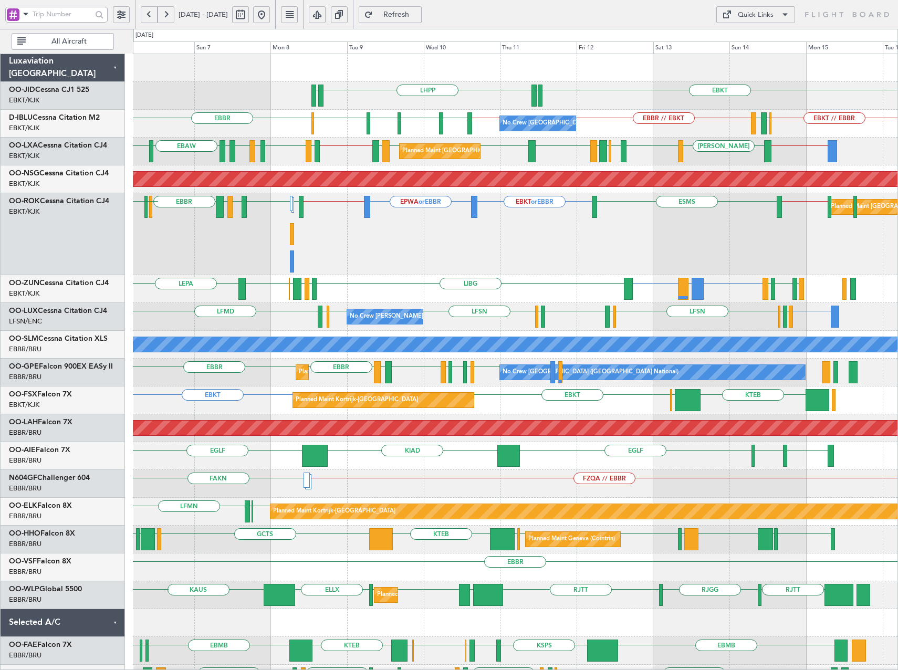
click at [447, 335] on div "EBKT EDDN LHPP EDDN No Crew Brussels (Brussels National) EBKT // EBBR EBBR EBBR…" at bounding box center [515, 443] width 765 height 778
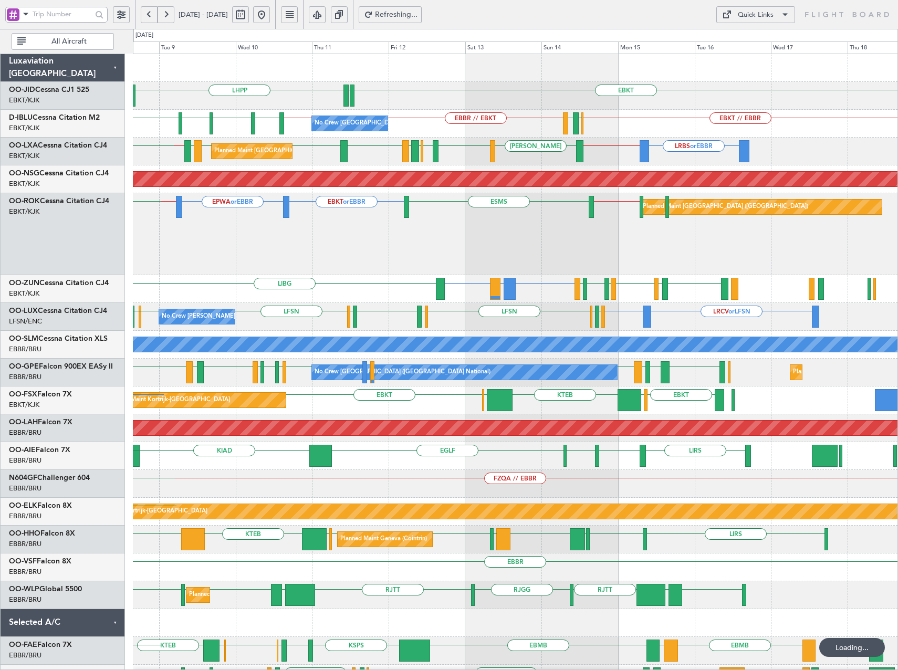
click at [513, 259] on div "EBKT or EBBR EPWA or EBBR EBBR // EBKT ESMS EBOS // EBKT Planned Maint Paris (L…" at bounding box center [515, 234] width 765 height 82
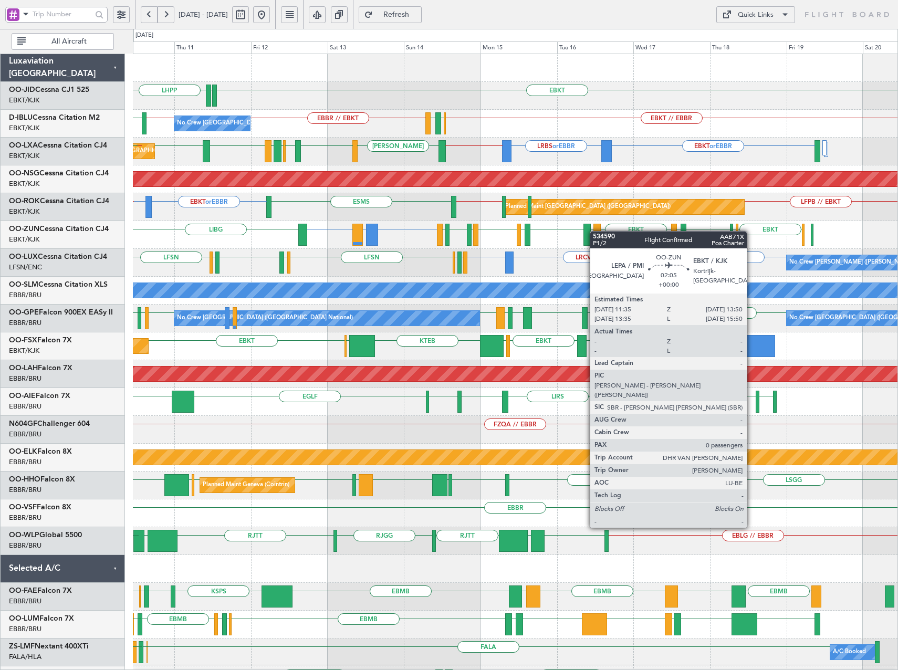
click at [595, 231] on div "EBKT EDDN LHPP EBKT // EBBR EBBR // EBKT EBKT // EBBR LSZH EBBR LFMN No Crew Br…" at bounding box center [515, 430] width 765 height 752
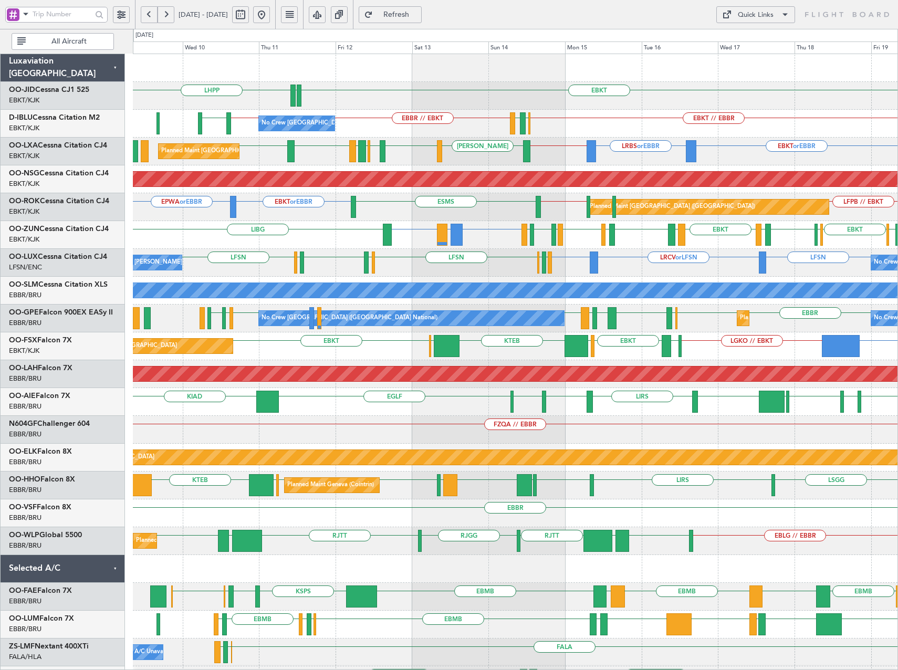
click at [461, 210] on div "Planned Maint Paris (Le Bourget) EBKT or EBBR EPWA or EBBR ESMS EBOS // EBKT LF…" at bounding box center [515, 207] width 765 height 28
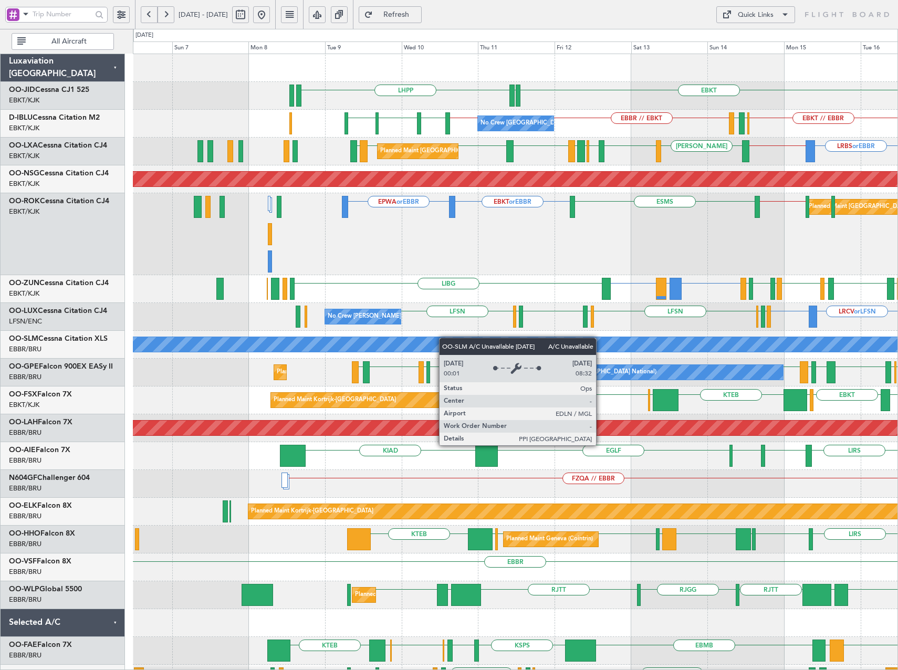
click at [444, 338] on div "EBKT EDDN LHPP No Crew Brussels (Brussels National) EBKT // EBBR EBBR // EBKT E…" at bounding box center [515, 457] width 765 height 806
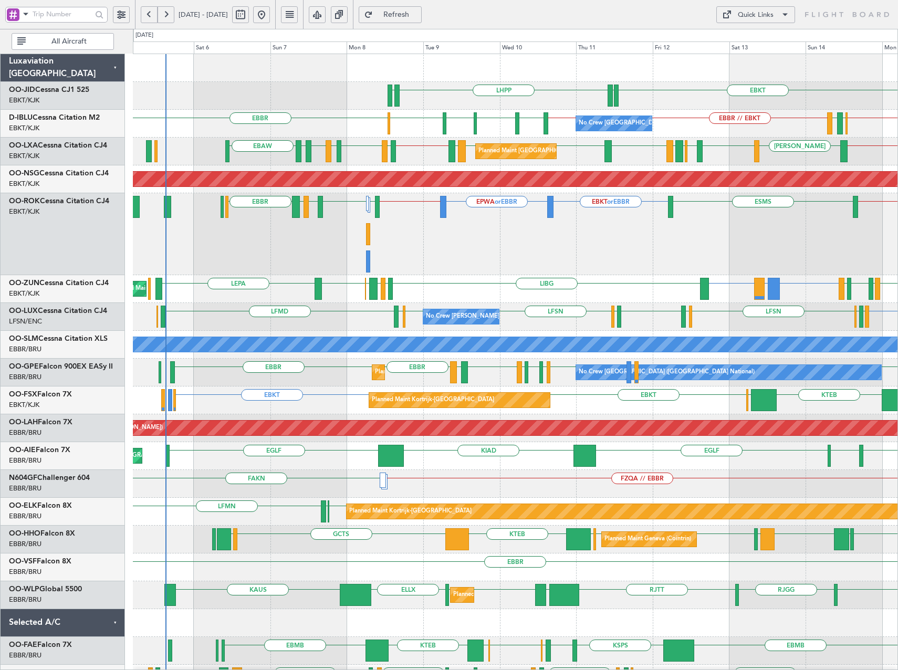
click at [559, 266] on div "EBKT or EBBR EPWA or EBBR EBBR // EBKT ESMS LFMN EBKT LFMQ LIRN EBBR EBOS // EB…" at bounding box center [515, 234] width 765 height 82
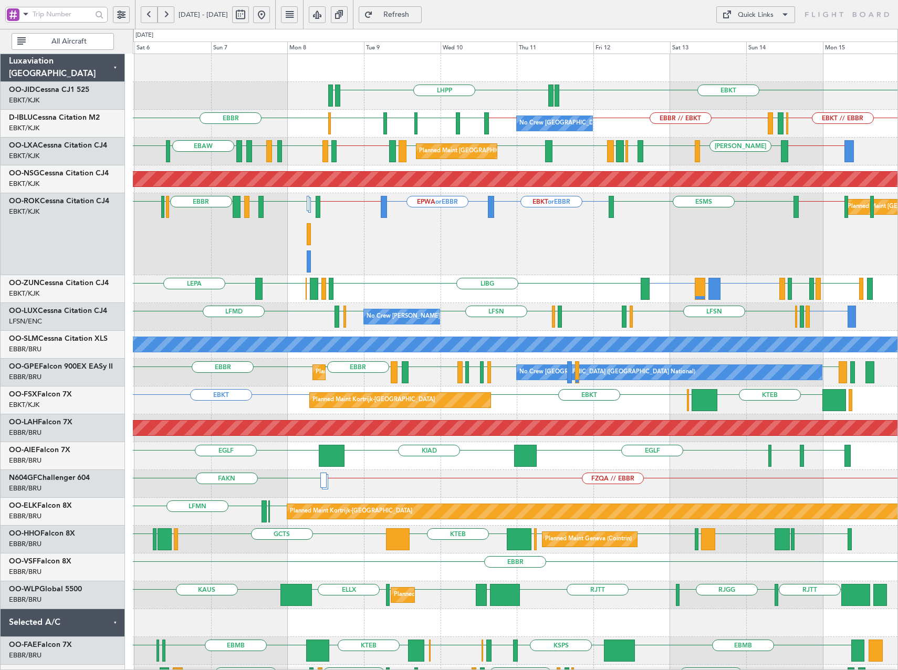
click at [558, 286] on div "EBKT EDDN LHPP EDDN No Crew Brussels (Brussels National) EBKT // EBBR EBBR // E…" at bounding box center [515, 443] width 765 height 778
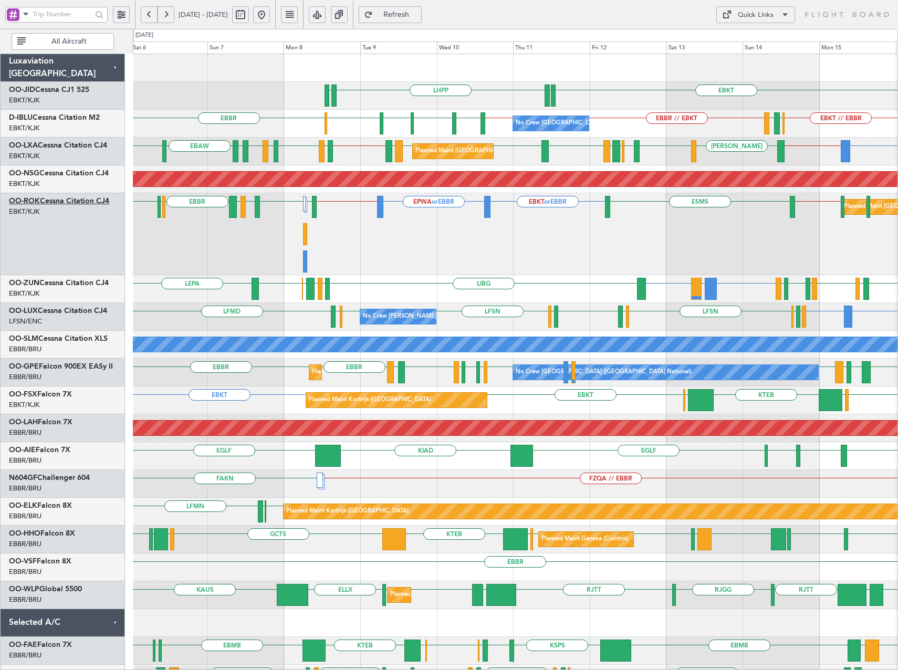
click at [70, 201] on link "OO-ROK Cessna Citation CJ4" at bounding box center [59, 201] width 100 height 7
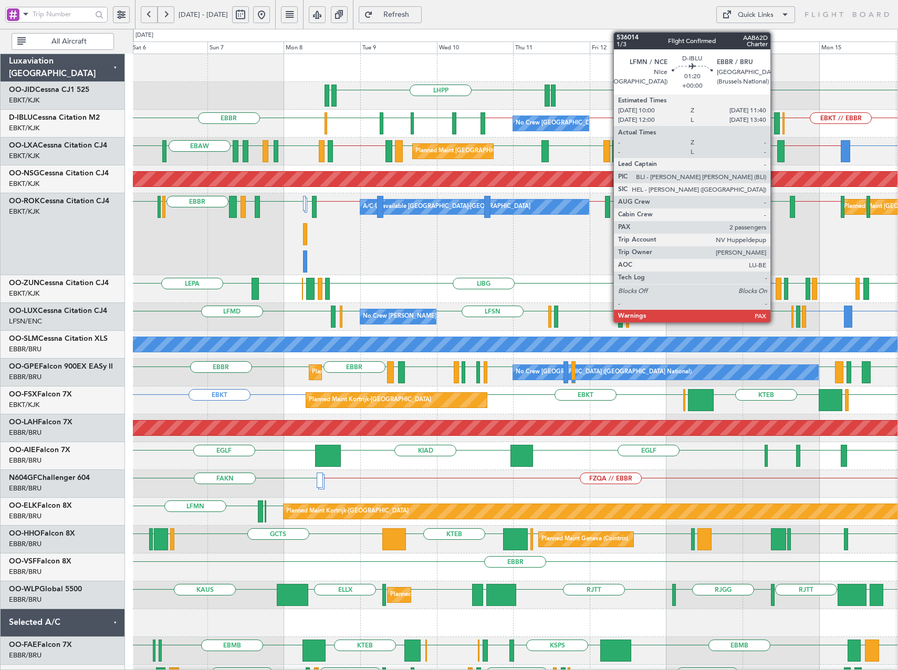
click at [775, 129] on div at bounding box center [777, 123] width 6 height 22
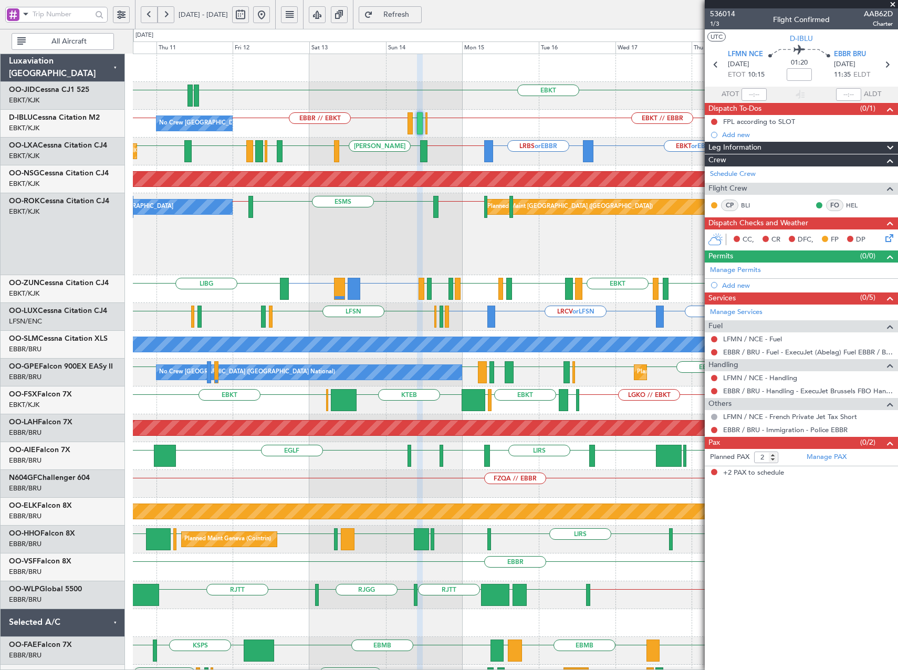
click at [896, 4] on span at bounding box center [893, 4] width 11 height 9
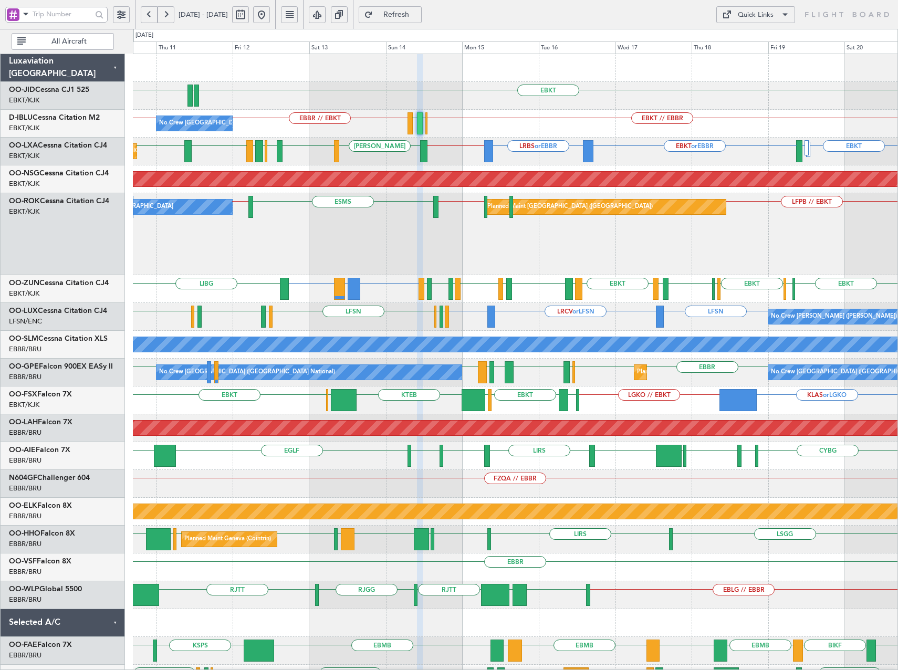
type input "0"
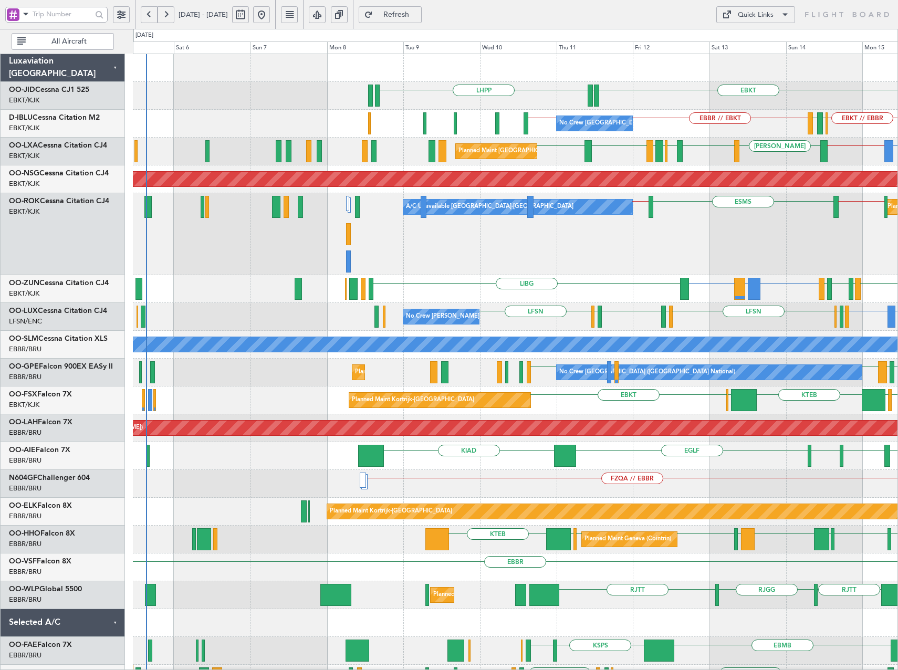
click at [786, 270] on div "ESMS EBKT // EBOS EBOS // EBKT A/C Unavailable Kortrijk-Wevelgem Planned Maint …" at bounding box center [515, 234] width 765 height 82
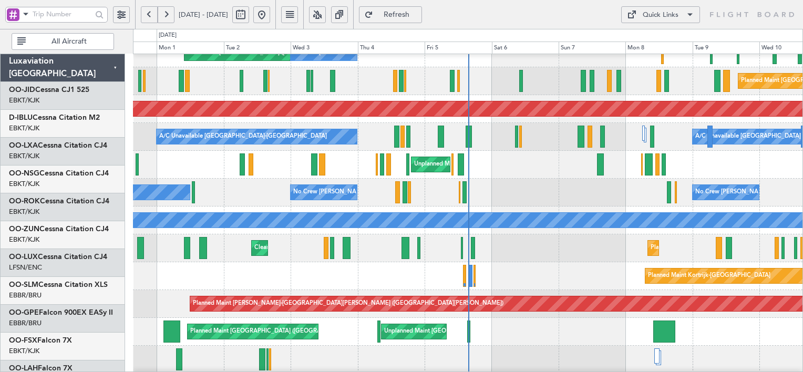
scroll to position [71, 0]
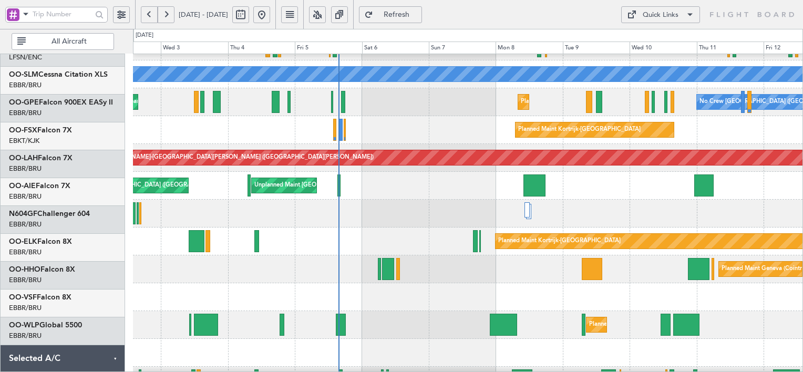
click at [475, 176] on div "Planned Maint [GEOGRAPHIC_DATA] ([GEOGRAPHIC_DATA]) Unplanned Maint [GEOGRAPHIC…" at bounding box center [467, 186] width 669 height 28
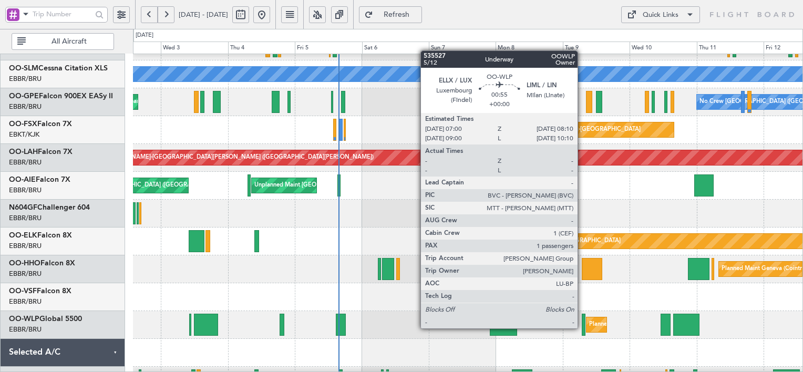
click at [582, 327] on div at bounding box center [583, 325] width 4 height 22
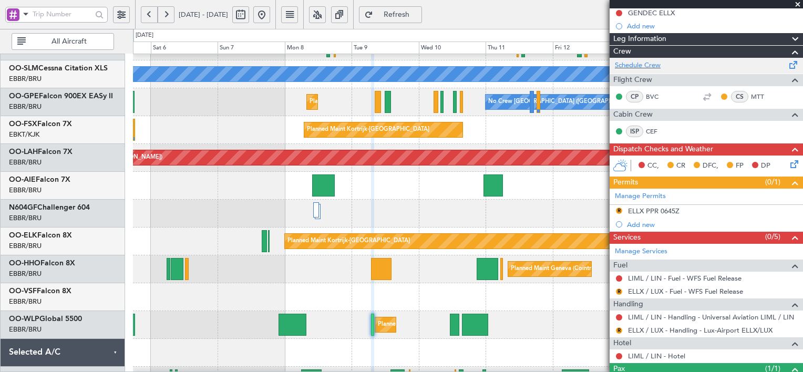
scroll to position [0, 0]
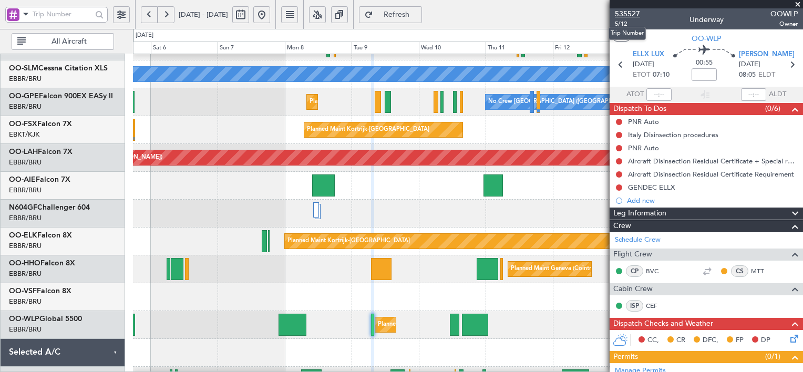
click at [633, 12] on span "535527" at bounding box center [627, 13] width 25 height 11
click at [418, 15] on span "Refresh" at bounding box center [396, 14] width 43 height 7
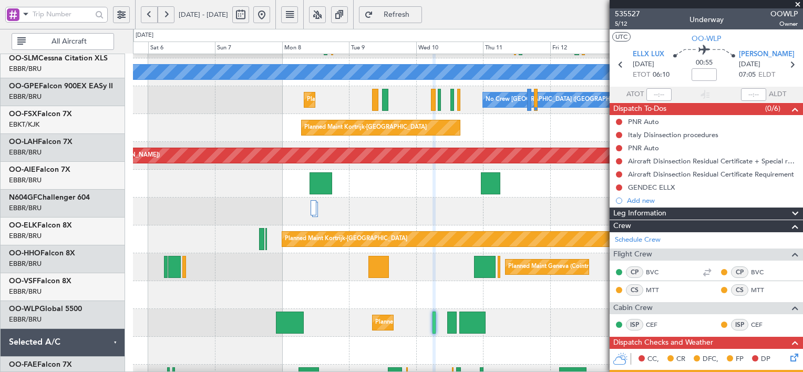
scroll to position [219, 0]
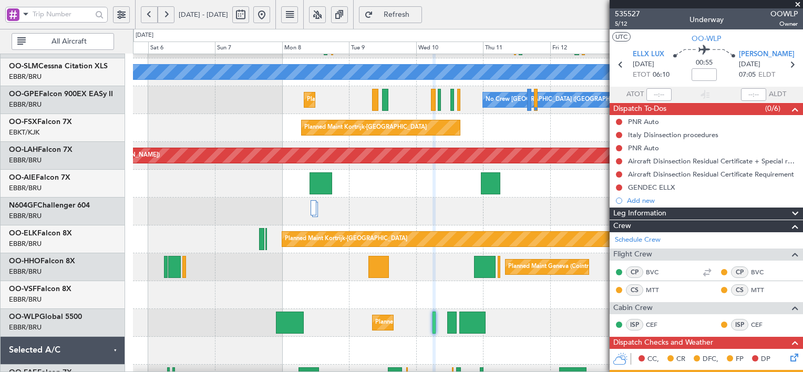
click at [263, 274] on div "Planned Maint Geneva (Cointrin)" at bounding box center [467, 267] width 669 height 28
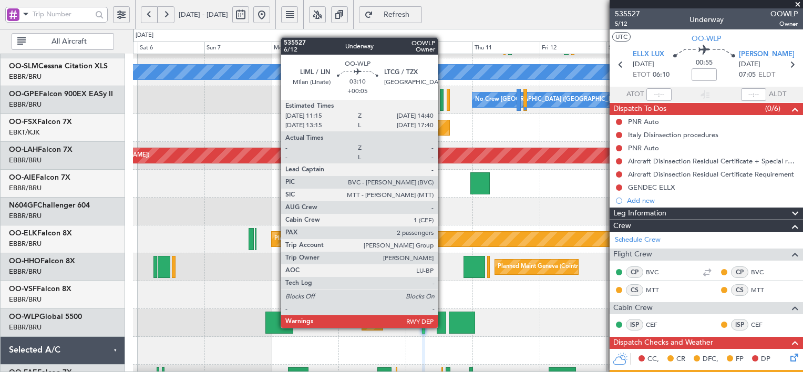
click at [442, 327] on div at bounding box center [442, 322] width 10 height 22
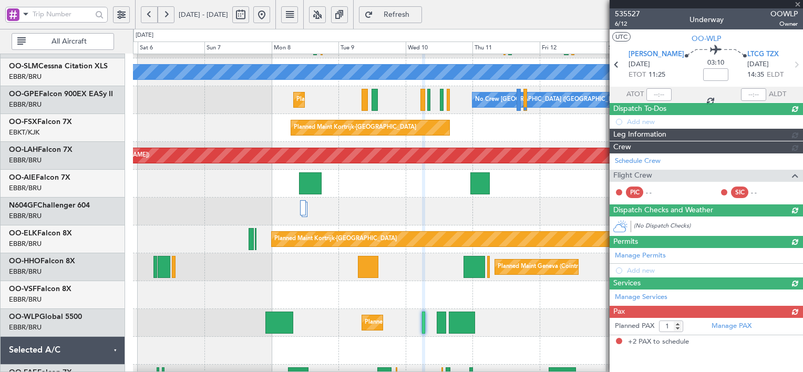
type input "+00:05"
type input "2"
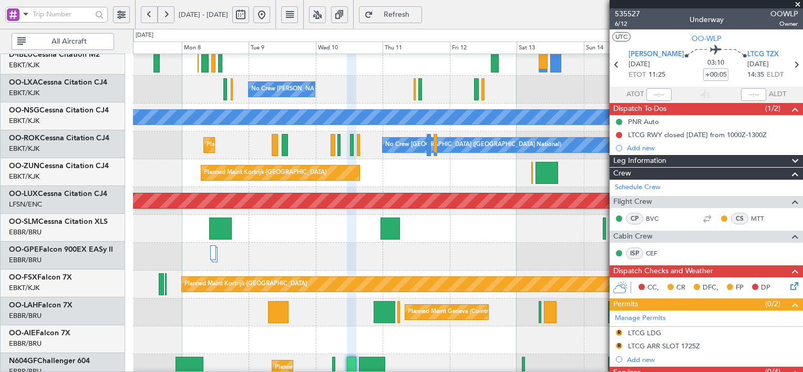
scroll to position [170, 0]
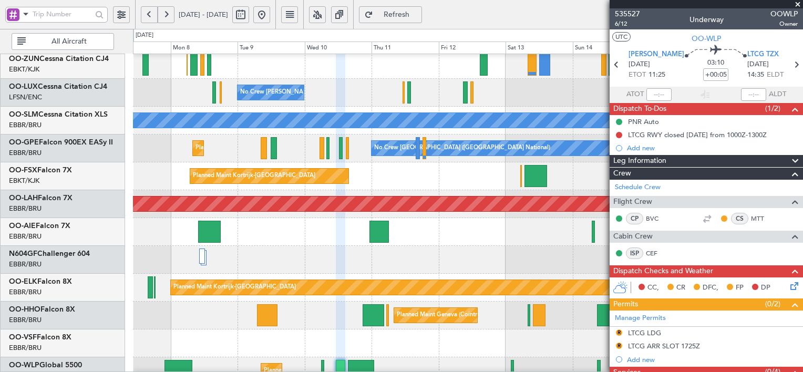
click at [224, 246] on div at bounding box center [467, 260] width 669 height 28
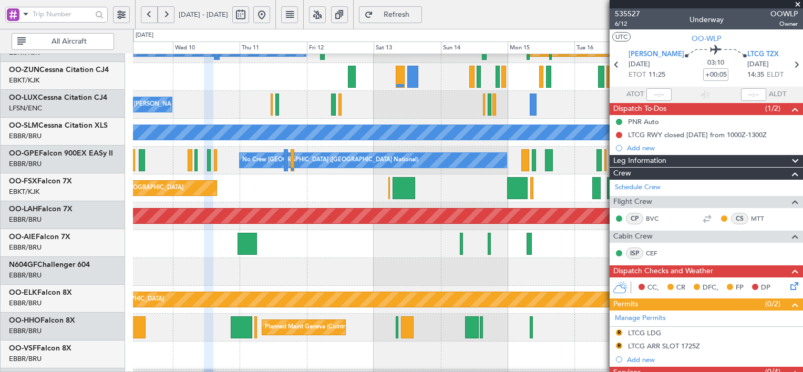
scroll to position [158, 0]
click at [382, 250] on div at bounding box center [467, 244] width 669 height 28
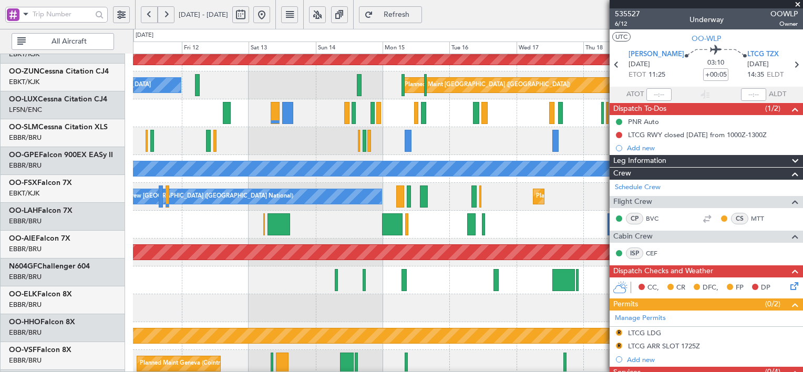
scroll to position [121, 0]
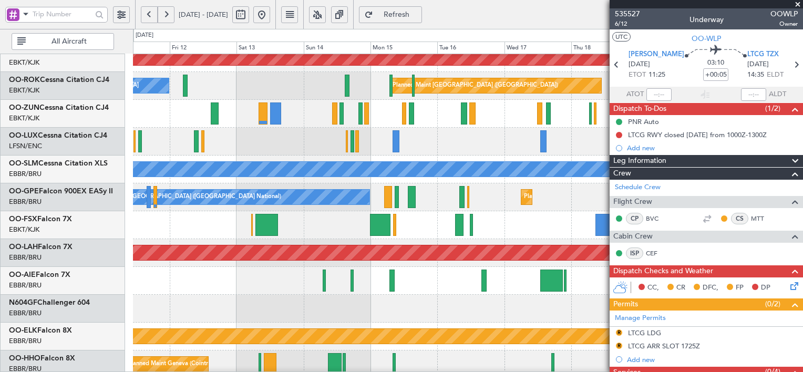
click at [309, 219] on div "Planned Maint Kortrijk-[GEOGRAPHIC_DATA]" at bounding box center [467, 225] width 669 height 28
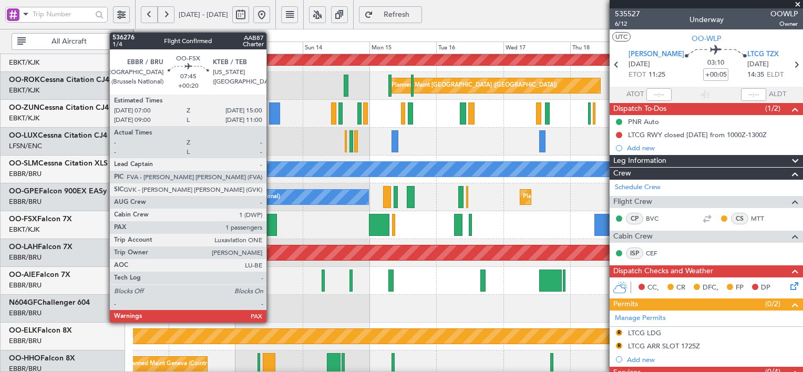
click at [271, 223] on div at bounding box center [265, 225] width 23 height 22
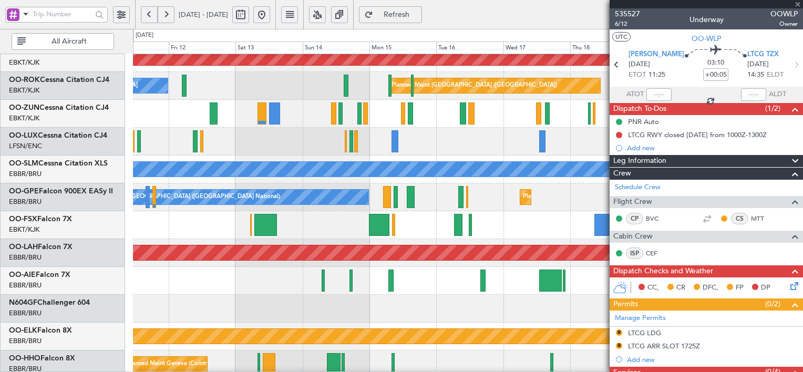
type input "+00:20"
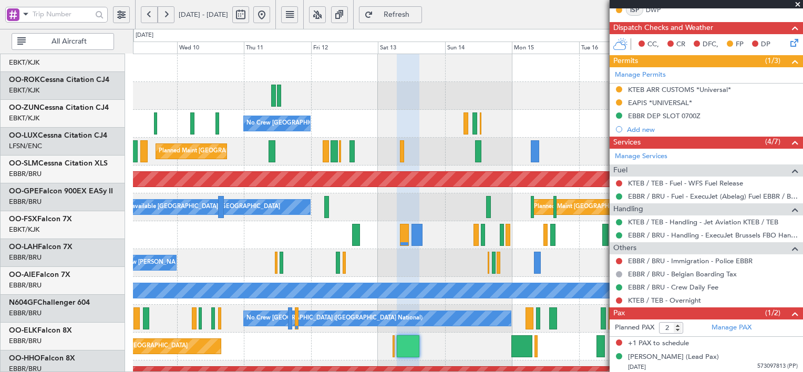
scroll to position [0, 0]
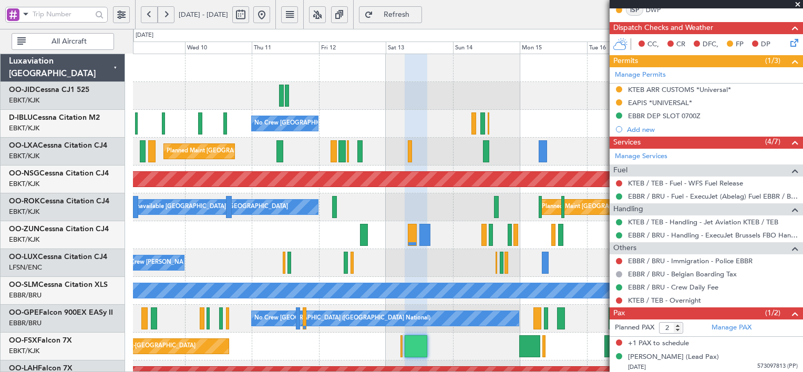
click at [567, 371] on html "09 Sep 2025 - 19 Sep 2025 Refresh Quick Links All Aircraft No Crew Brussels (Br…" at bounding box center [401, 186] width 803 height 372
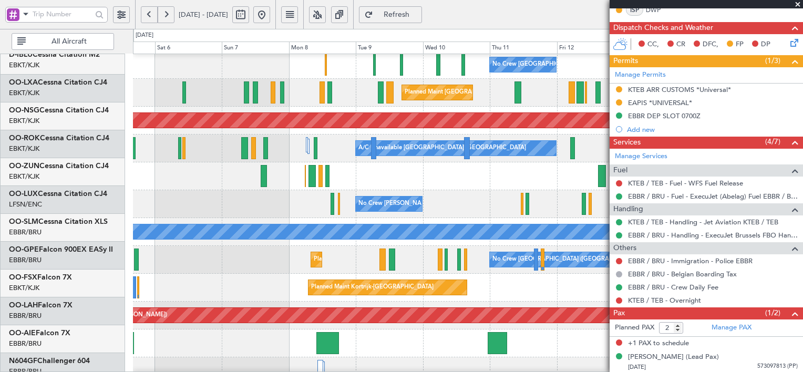
click at [444, 137] on div "A/C Unavailable Kortrijk-Wevelgem Planned Maint Paris (Le Bourget) A/C Unavaila…" at bounding box center [467, 148] width 669 height 28
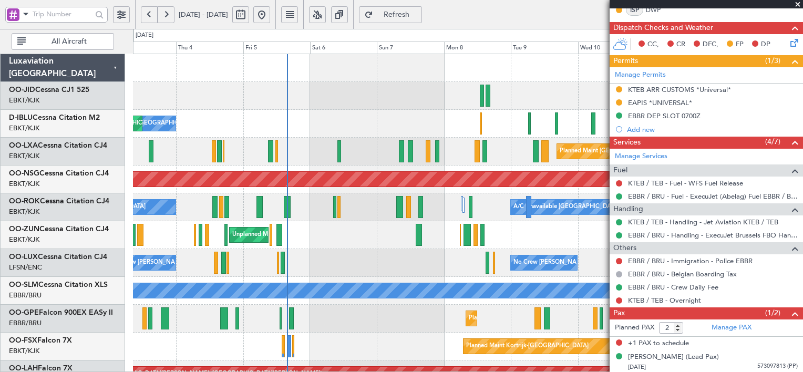
click at [796, 2] on span at bounding box center [797, 4] width 11 height 9
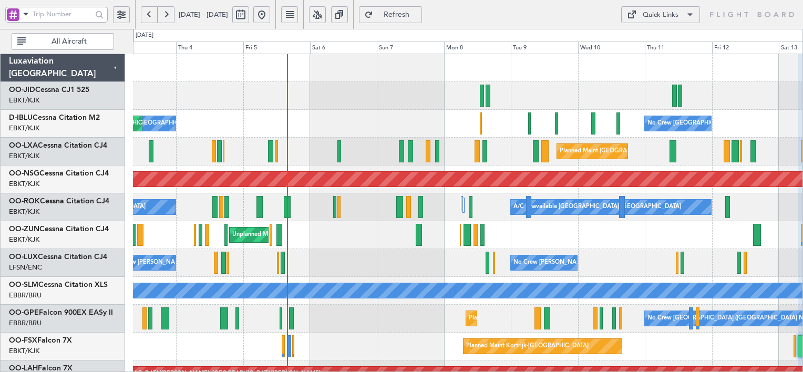
type input "0"
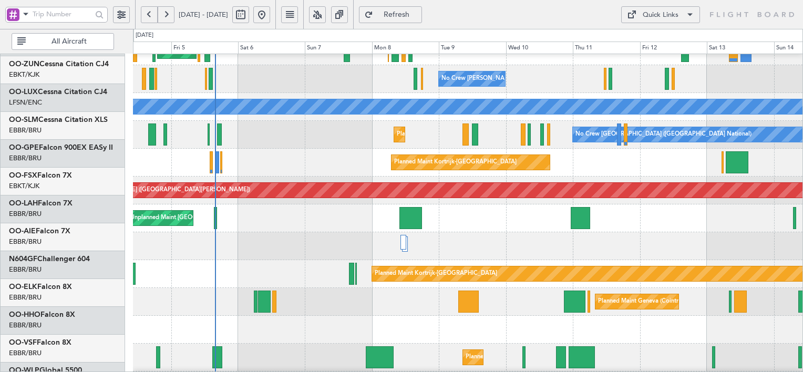
scroll to position [184, 0]
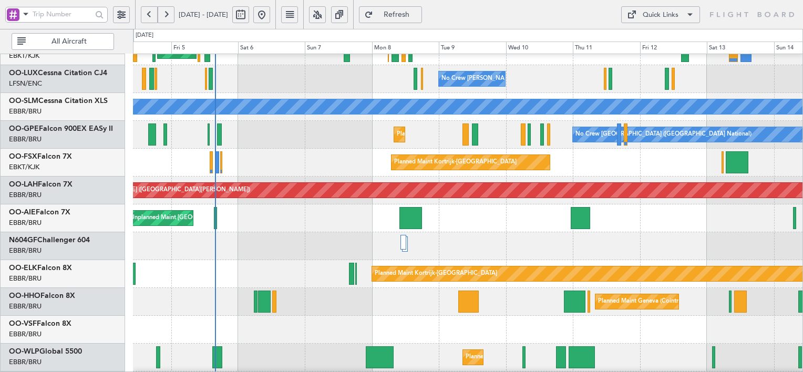
click at [580, 75] on div "No Crew Nancy (Essey) No Crew Nancy (Essey)" at bounding box center [467, 79] width 669 height 28
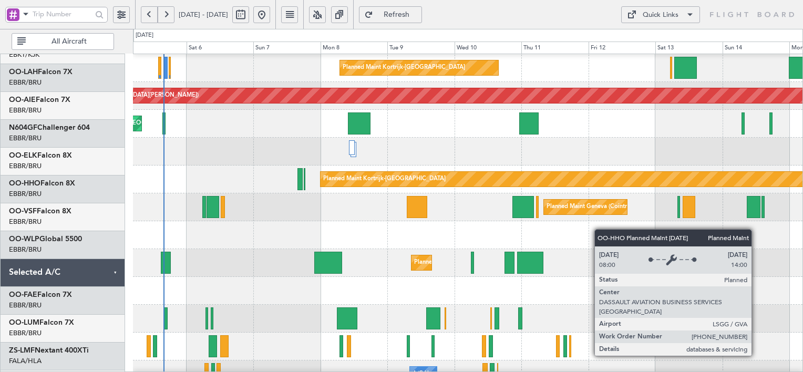
click at [597, 199] on div "Planned Maint Geneva (Cointrin)" at bounding box center [467, 207] width 669 height 28
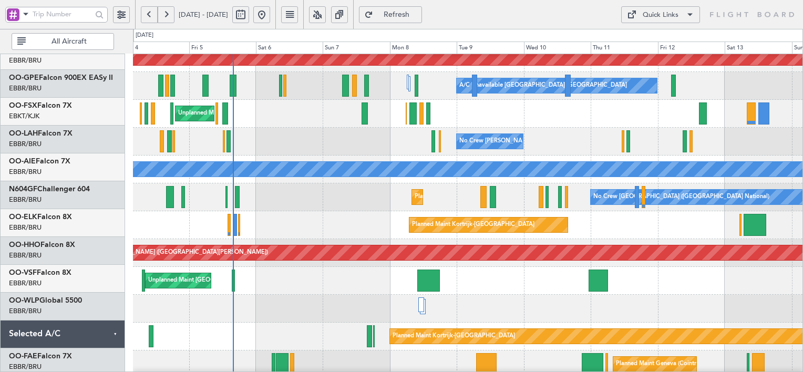
scroll to position [121, 0]
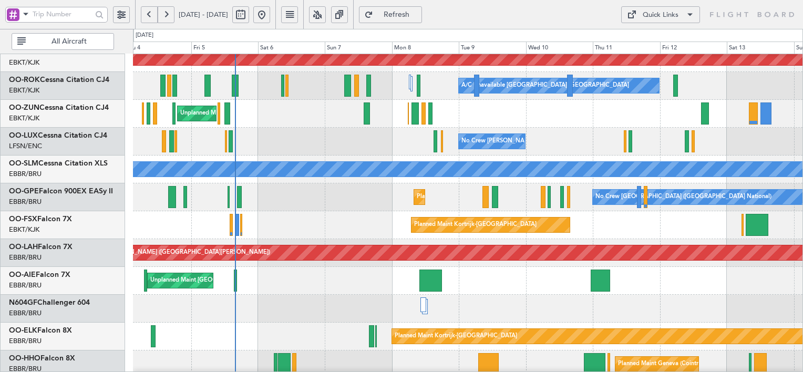
click at [535, 211] on div "Planned Maint Brussels (Brussels National) No Crew Brussels (Brussels National)…" at bounding box center [467, 197] width 669 height 28
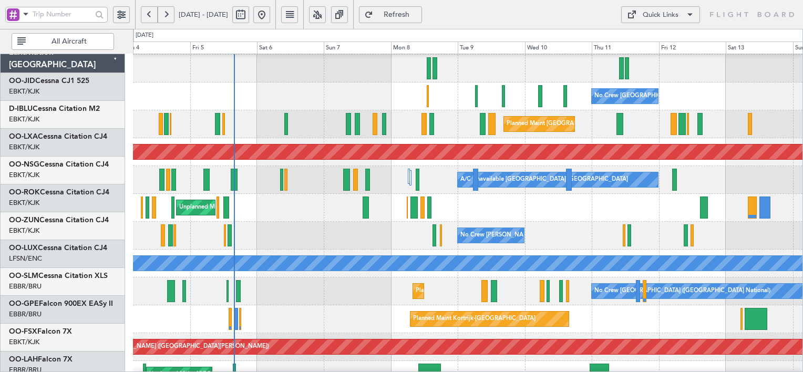
scroll to position [28, 0]
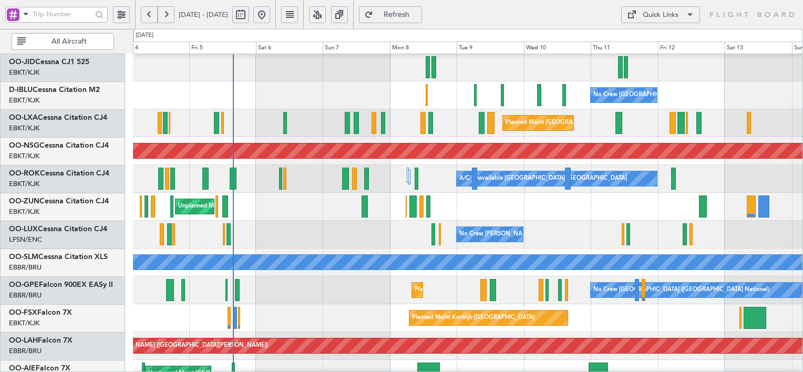
click at [542, 220] on div "Unplanned Maint [GEOGRAPHIC_DATA] ([GEOGRAPHIC_DATA])" at bounding box center [467, 207] width 669 height 28
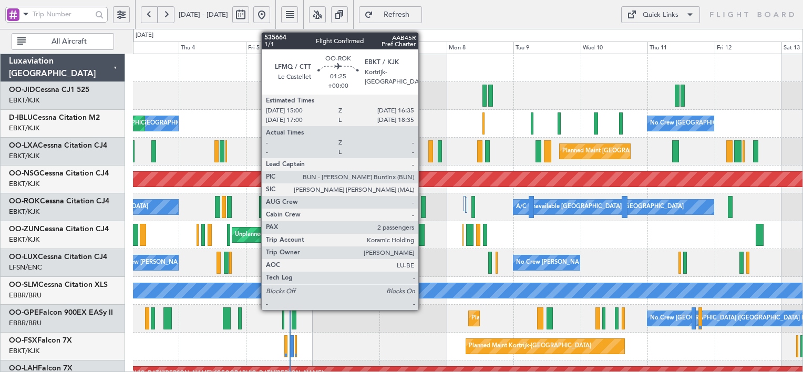
click at [423, 206] on div at bounding box center [423, 207] width 5 height 22
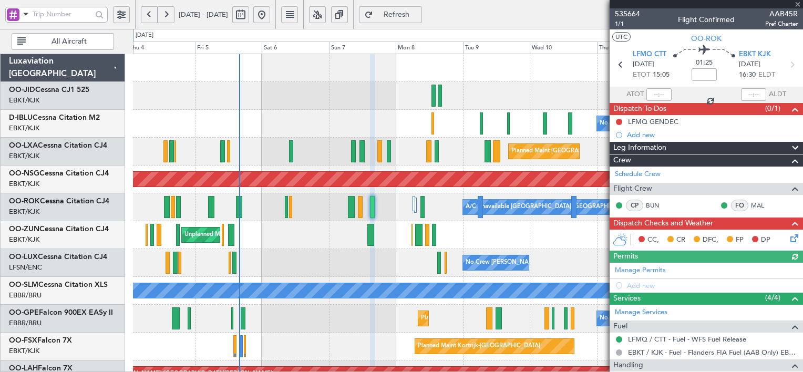
scroll to position [140, 0]
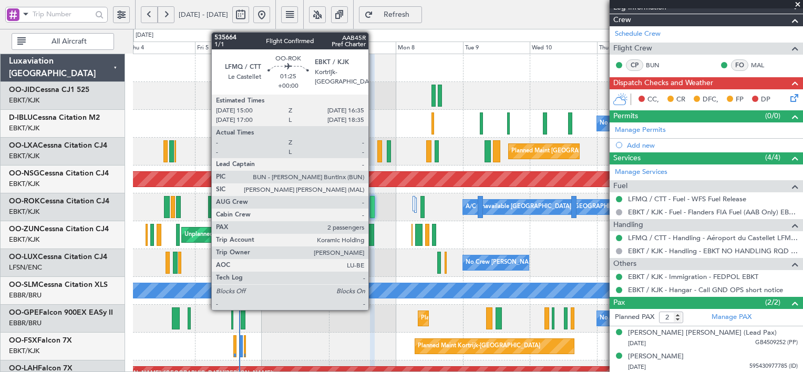
click at [373, 206] on div at bounding box center [372, 207] width 5 height 22
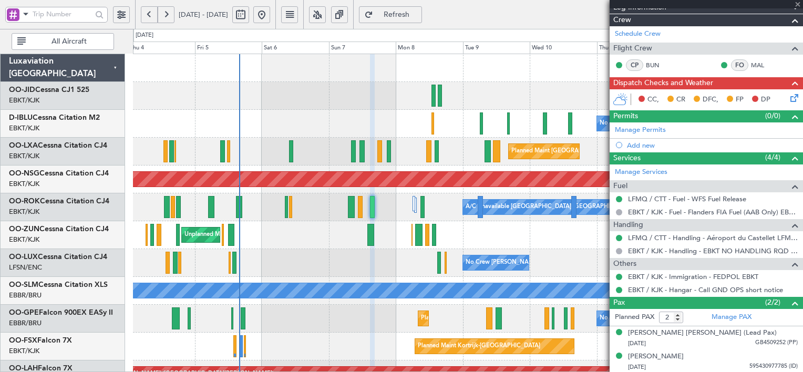
scroll to position [0, 0]
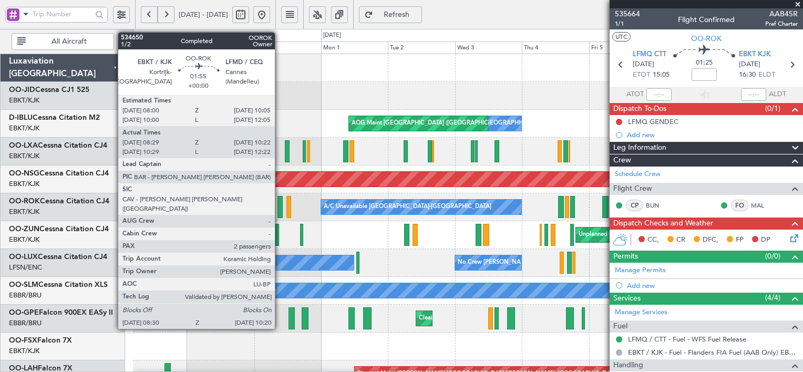
click at [279, 212] on div at bounding box center [279, 207] width 5 height 22
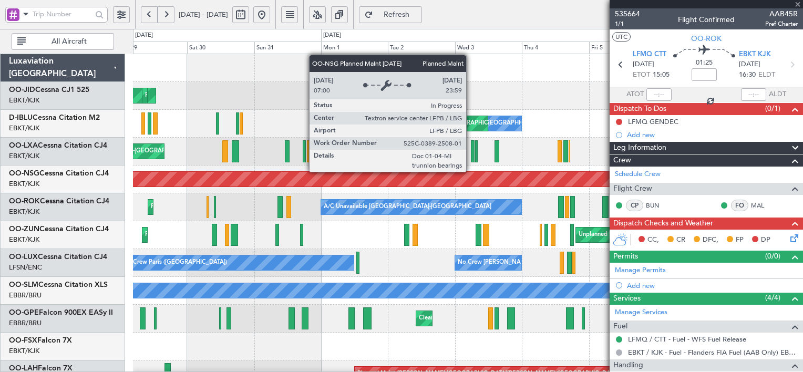
type input "08:34"
type input "10:17"
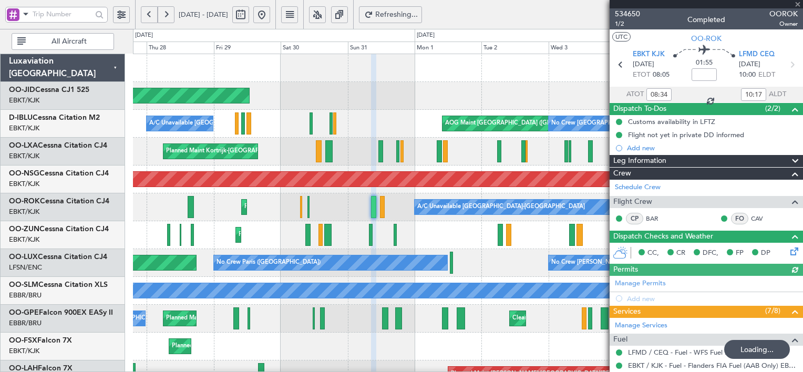
scroll to position [205, 0]
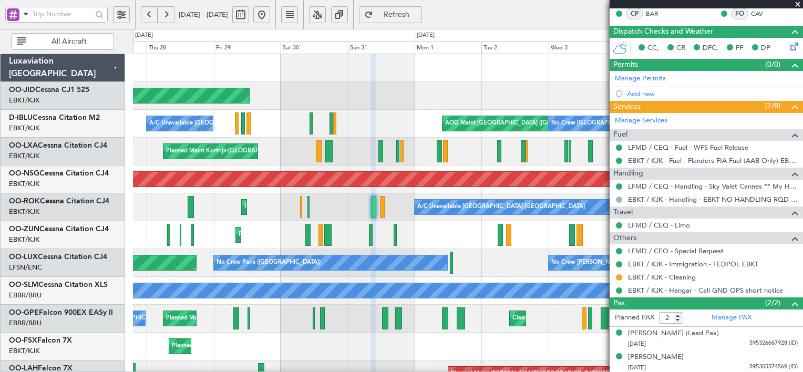
click at [796, 3] on span at bounding box center [797, 4] width 11 height 9
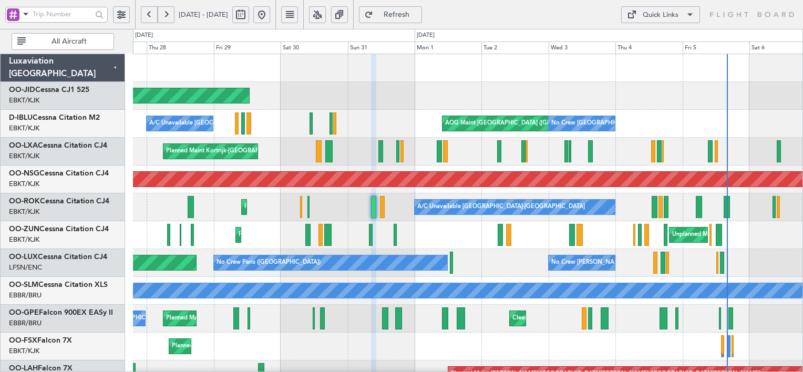
type input "0"
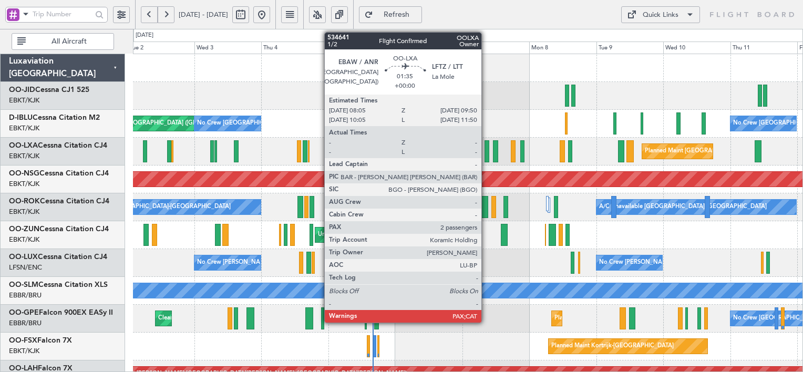
click at [486, 153] on div at bounding box center [486, 151] width 5 height 22
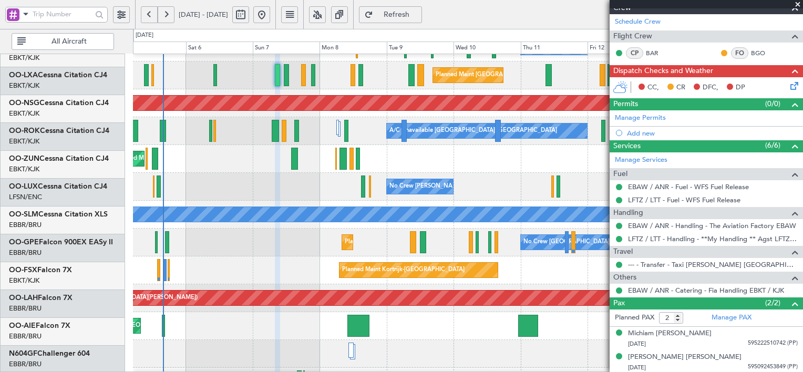
scroll to position [137, 0]
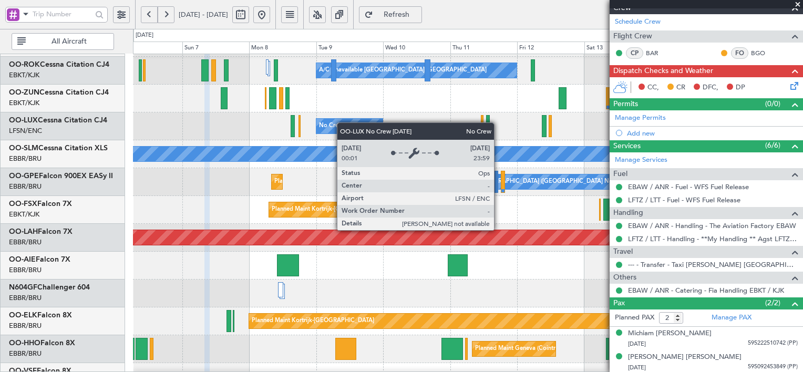
click at [342, 122] on div "No Crew [PERSON_NAME] ([PERSON_NAME])" at bounding box center [382, 126] width 126 height 16
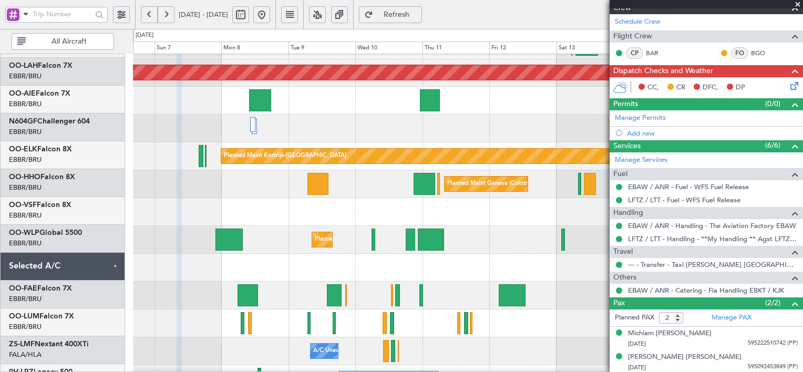
scroll to position [302, 0]
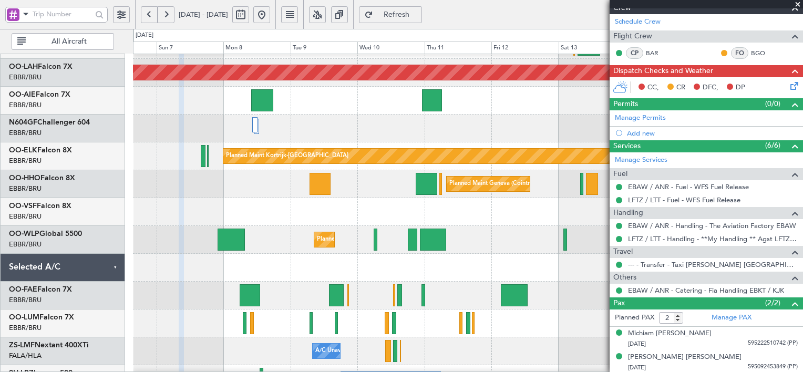
click at [380, 87] on div "Unplanned Maint [GEOGRAPHIC_DATA] ([GEOGRAPHIC_DATA] National)" at bounding box center [467, 101] width 669 height 28
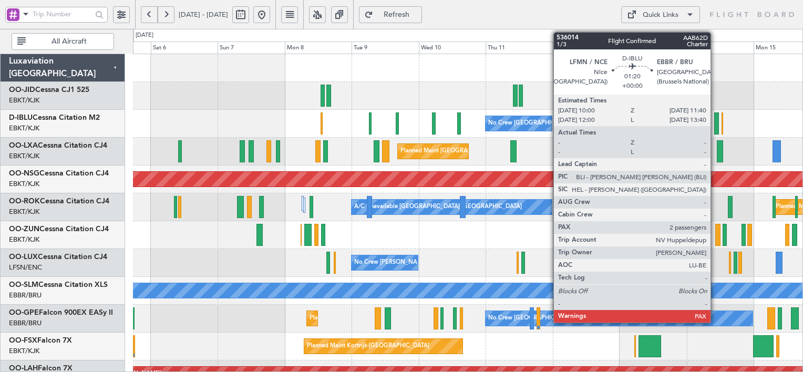
click at [715, 123] on div at bounding box center [716, 123] width 5 height 22
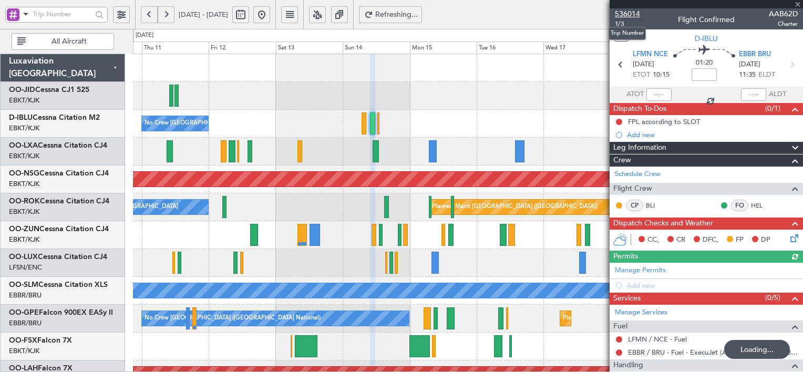
click at [628, 13] on span "536014" at bounding box center [627, 13] width 25 height 11
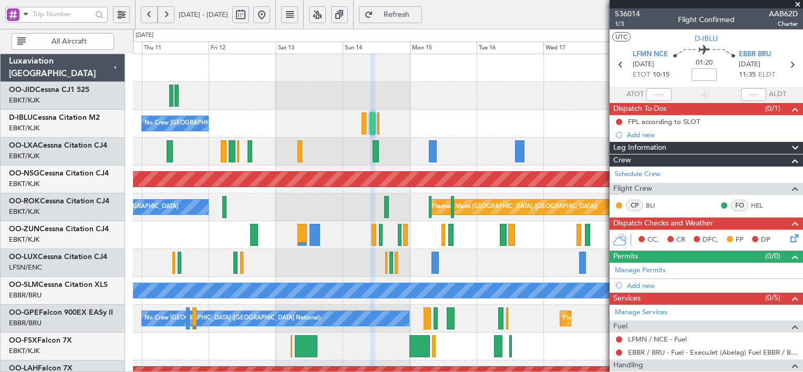
click at [416, 14] on span "Refresh" at bounding box center [396, 14] width 43 height 7
